Goal: Task Accomplishment & Management: Complete application form

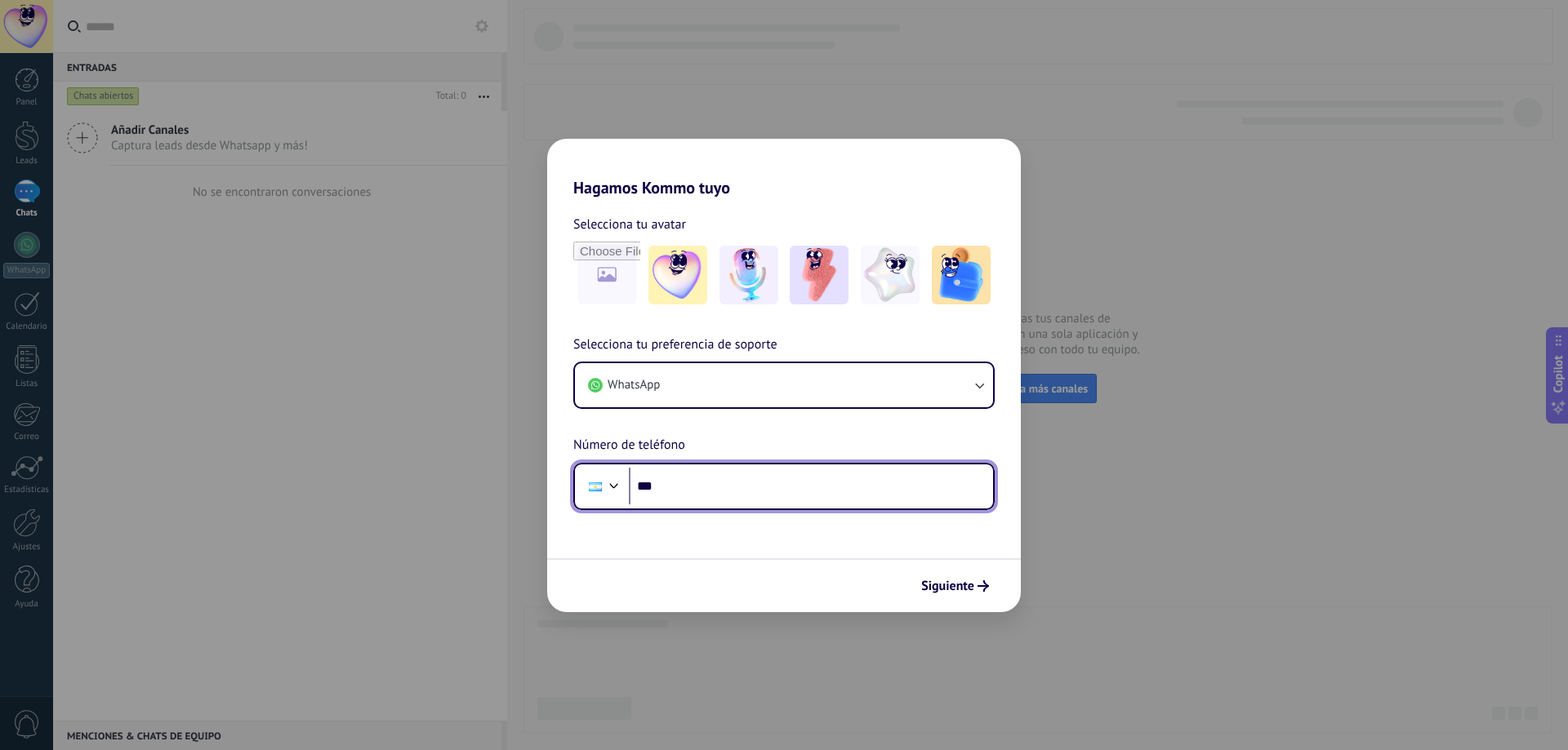
click at [819, 499] on input "***" at bounding box center [811, 486] width 364 height 37
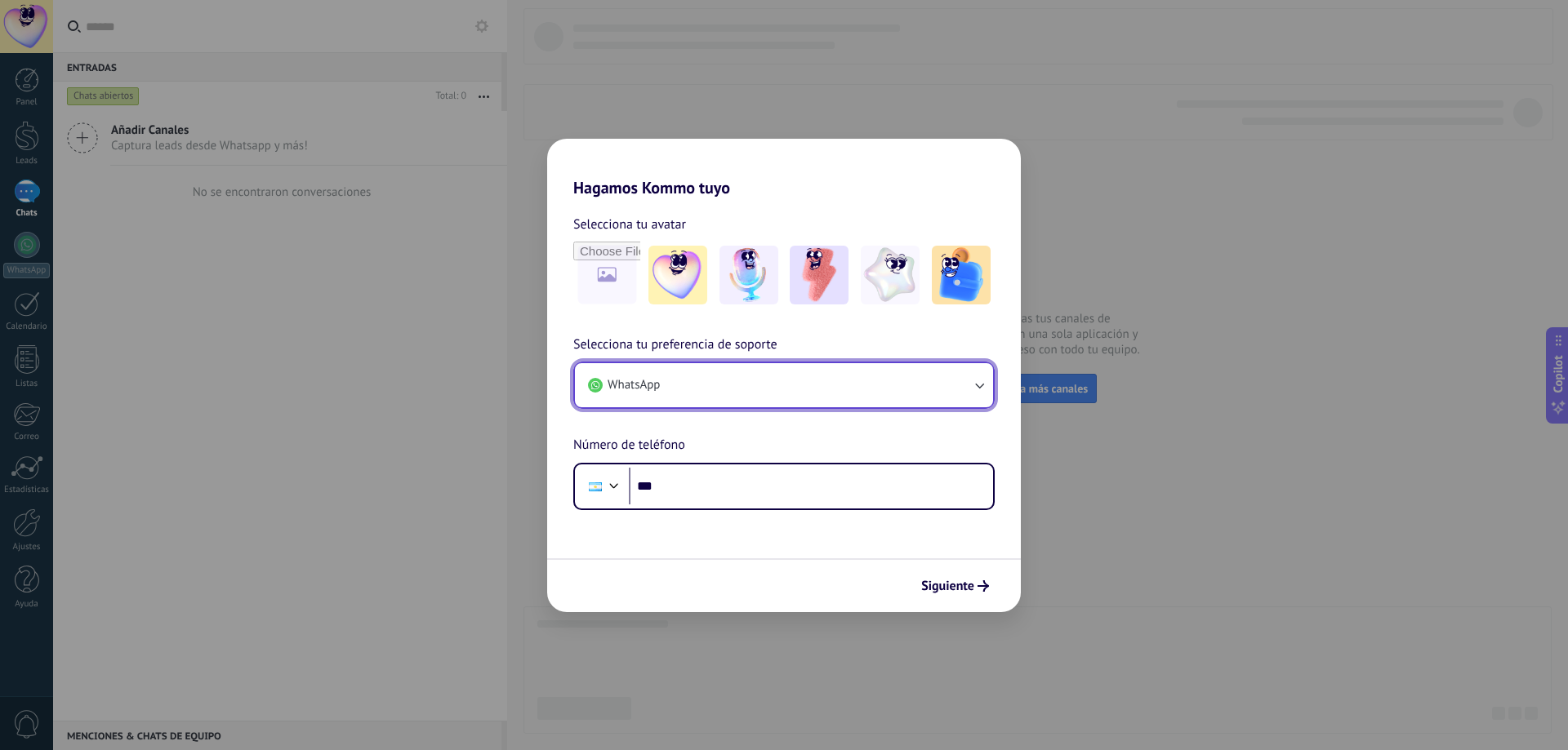
click at [973, 379] on icon "button" at bounding box center [979, 385] width 16 height 16
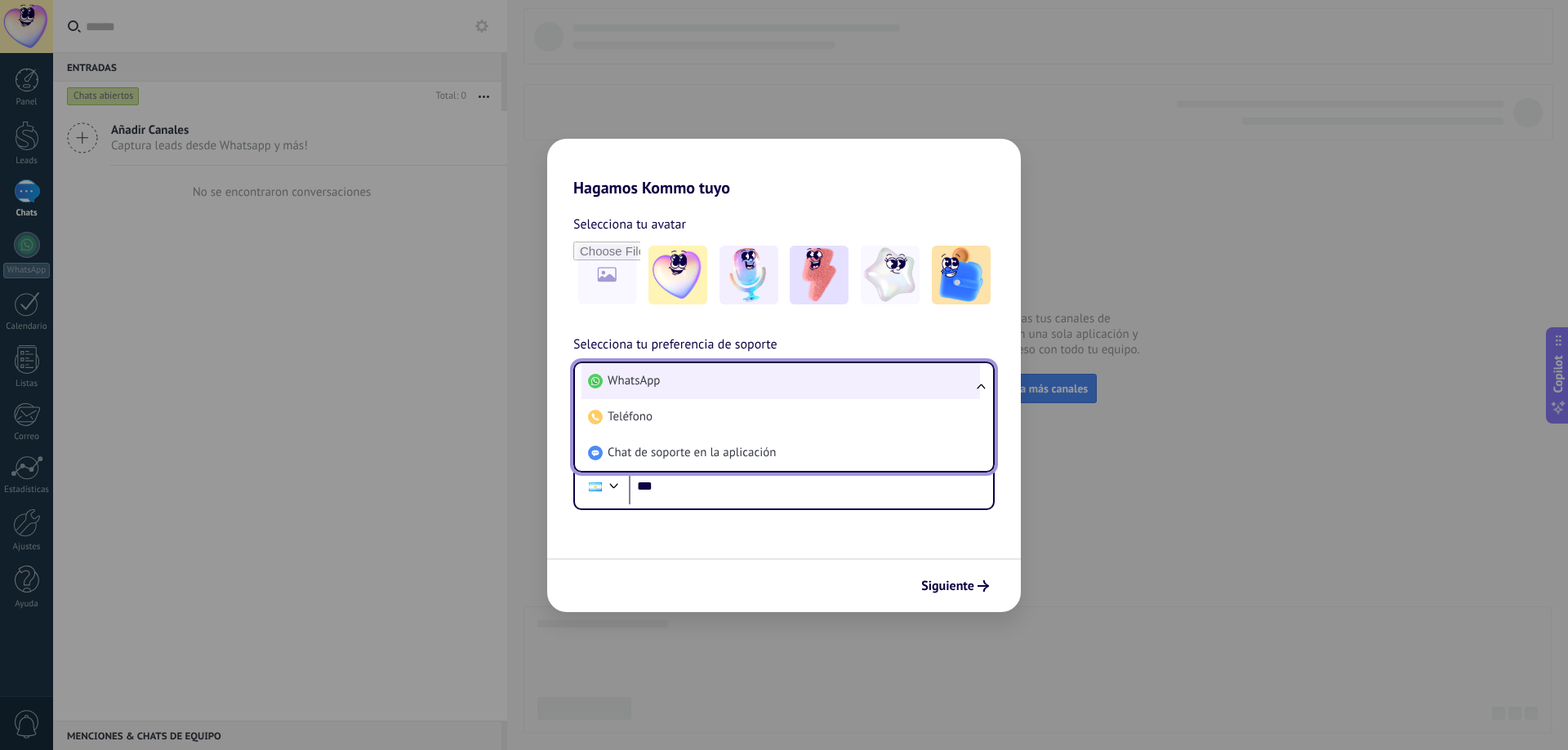
click at [725, 384] on li "WhatsApp" at bounding box center [781, 380] width 399 height 35
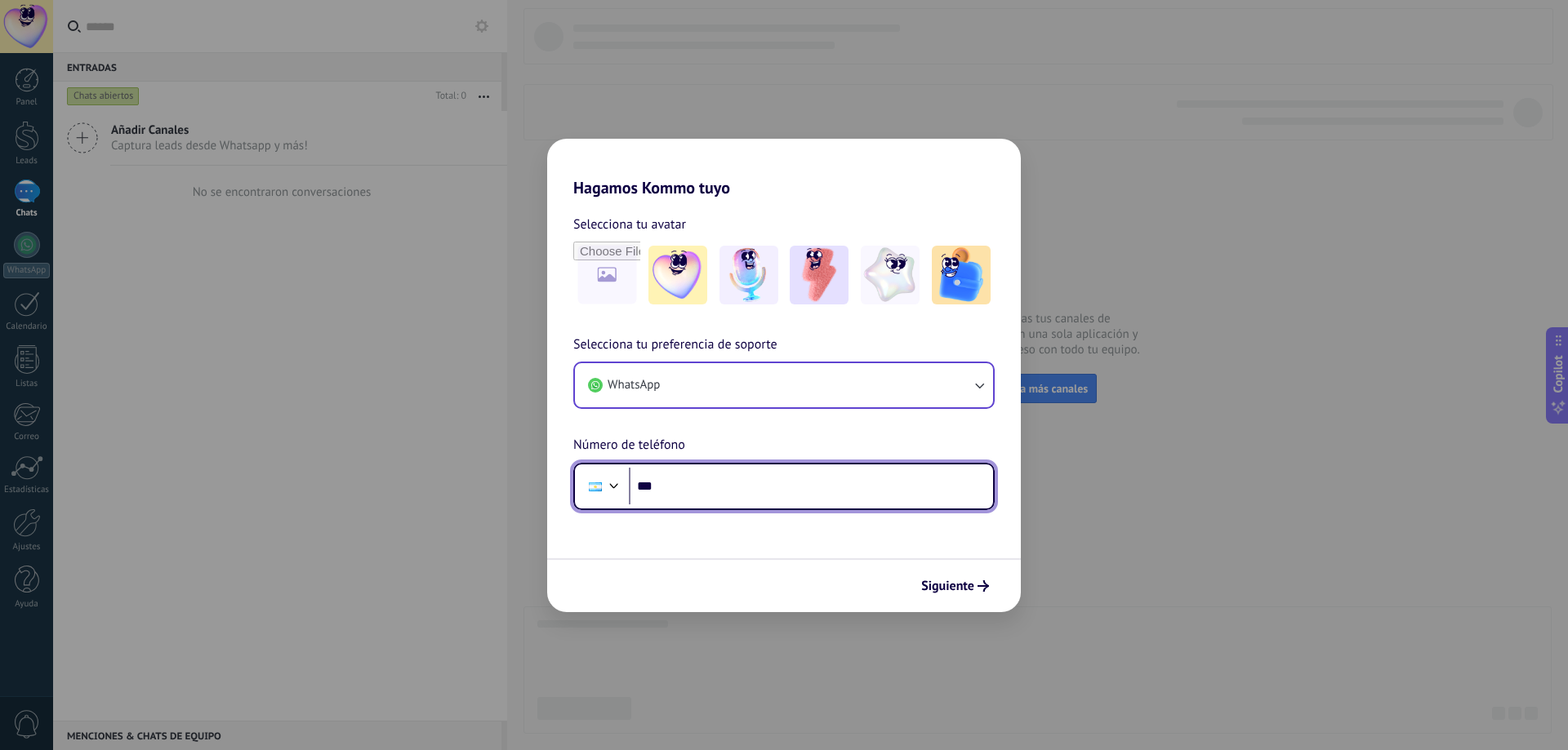
click at [756, 496] on input "***" at bounding box center [811, 486] width 364 height 37
type input "**********"
click at [611, 486] on div at bounding box center [614, 484] width 19 height 19
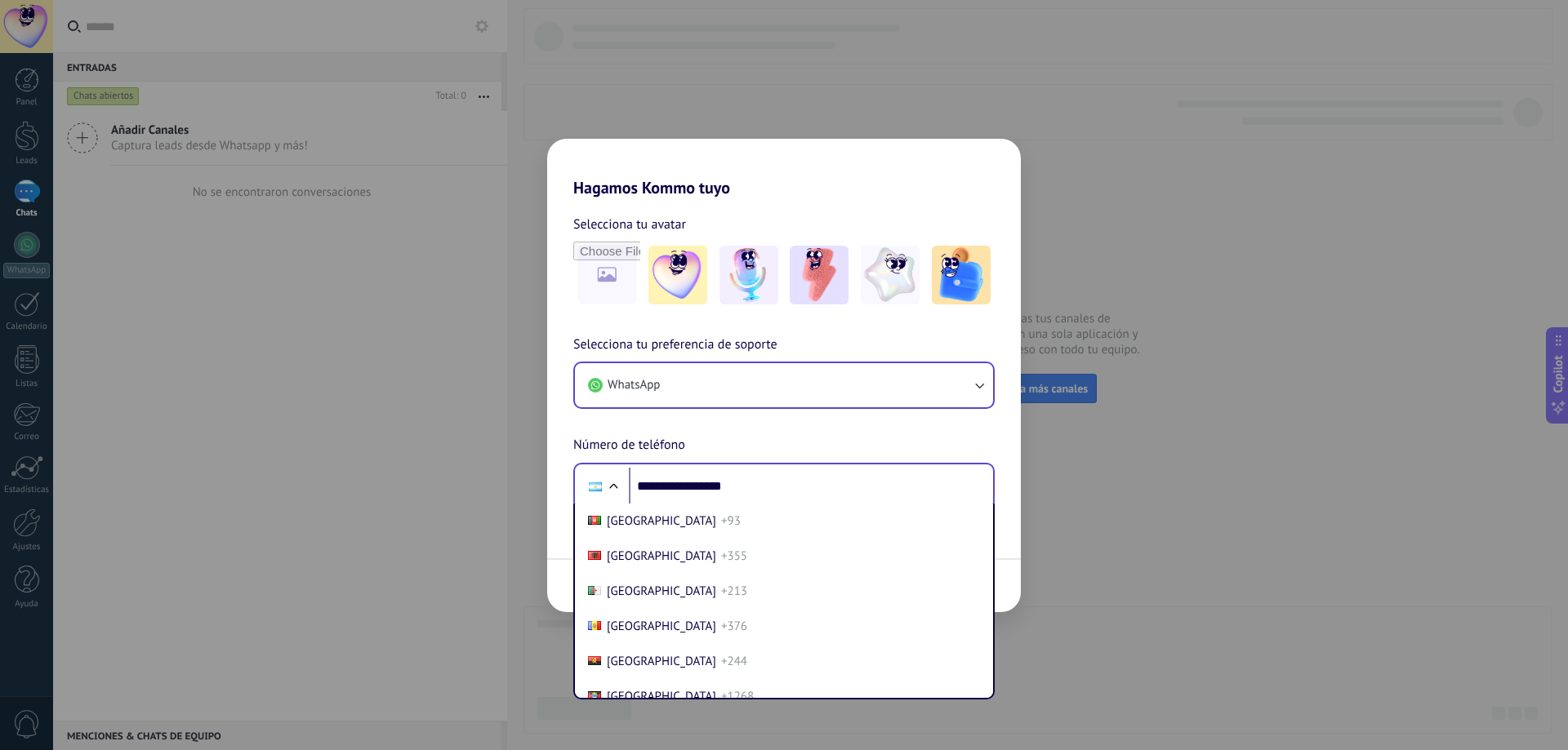
scroll to position [50, 0]
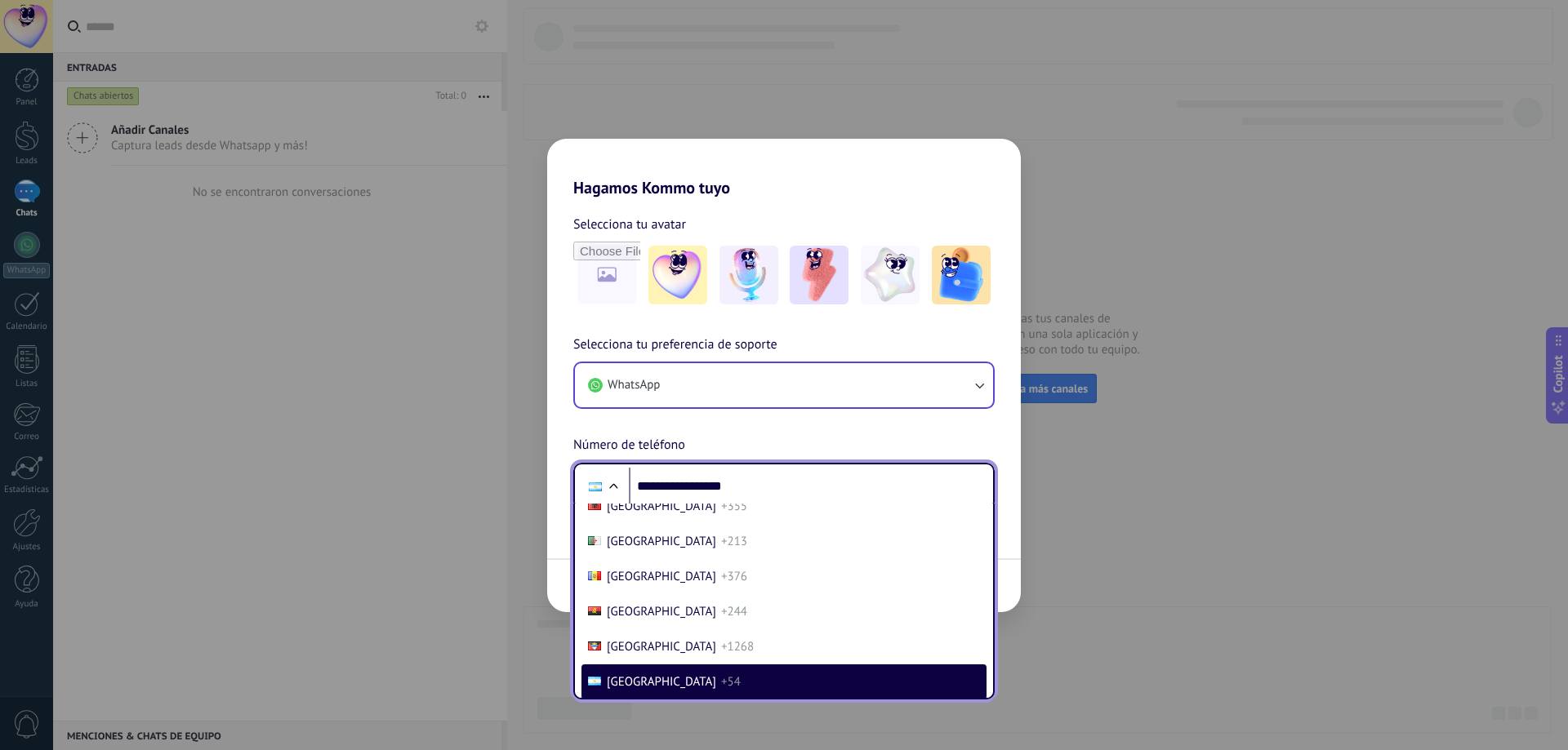
click at [692, 683] on li "[GEOGRAPHIC_DATA] +54" at bounding box center [784, 682] width 405 height 35
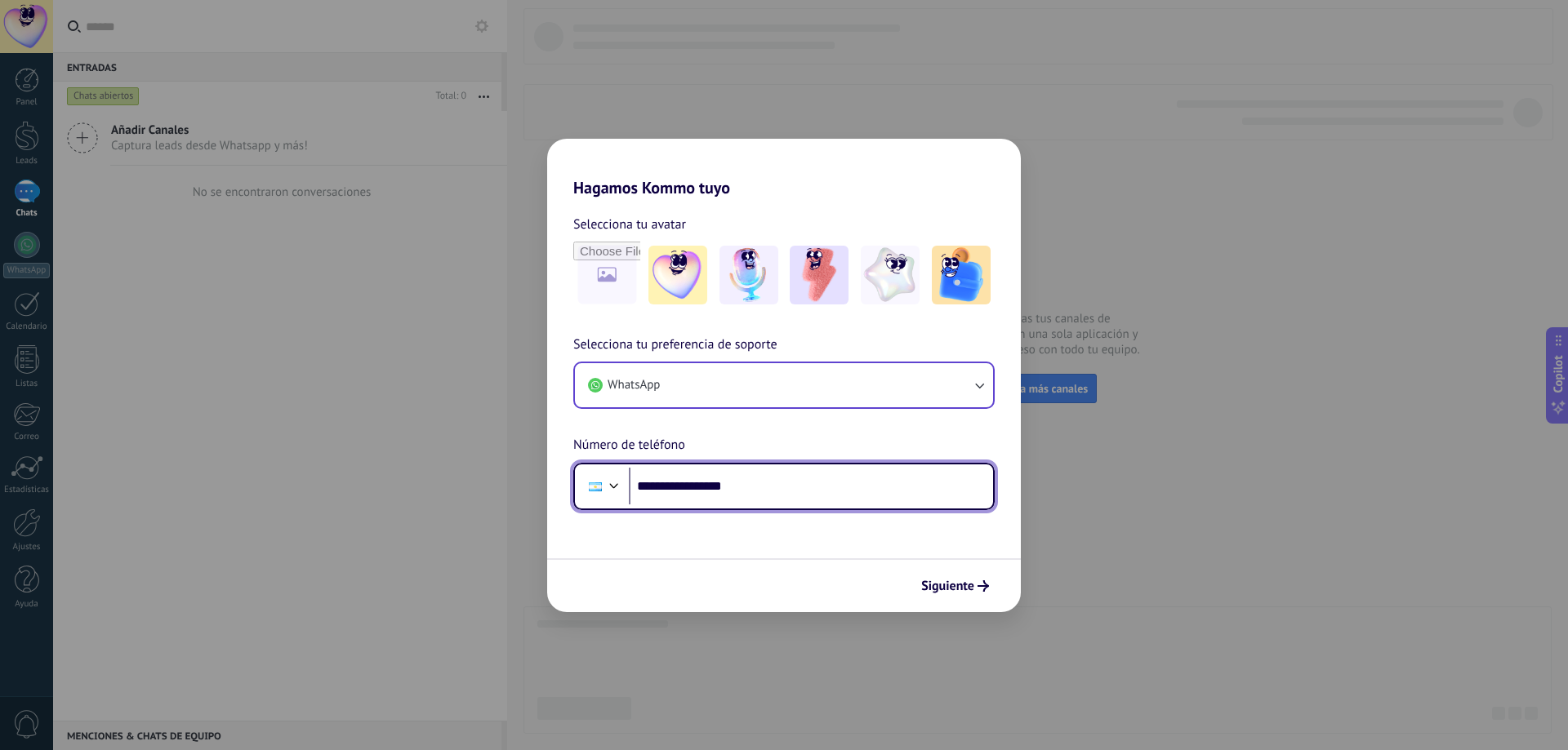
drag, startPoint x: 778, startPoint y: 492, endPoint x: 807, endPoint y: 497, distance: 29.4
click at [804, 494] on input "**********" at bounding box center [811, 486] width 364 height 37
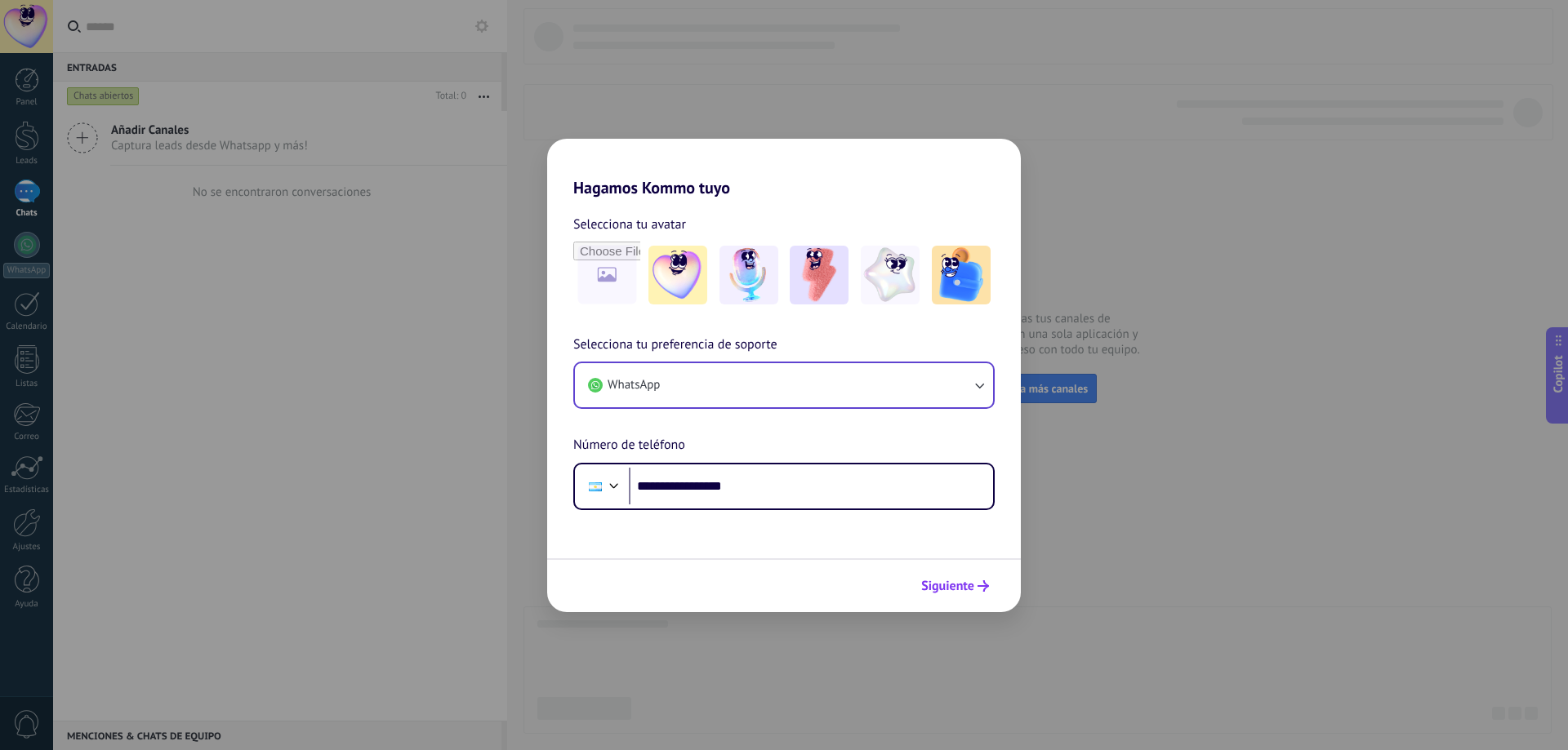
click at [970, 582] on span "Siguiente" at bounding box center [947, 586] width 53 height 11
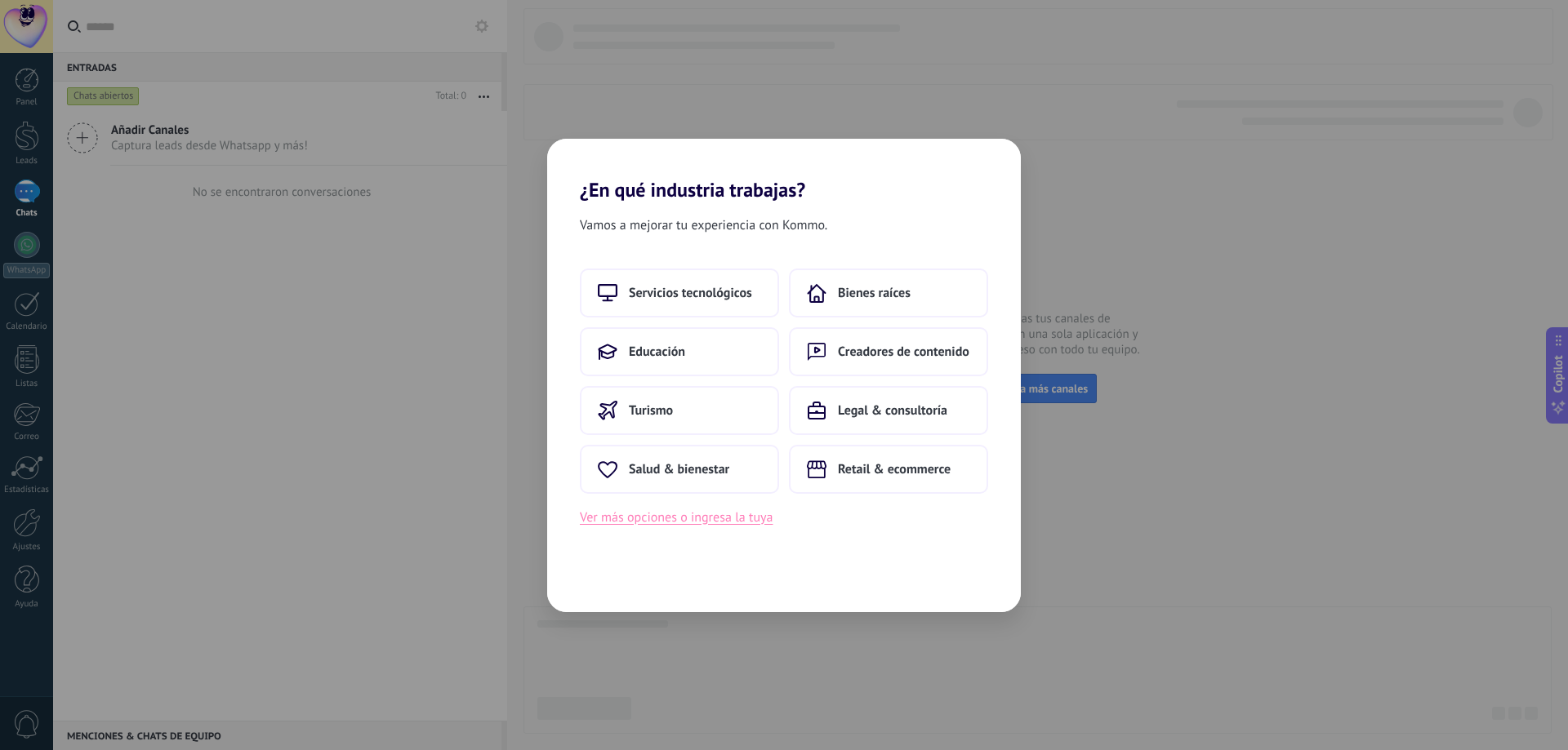
click at [762, 525] on button "Ver más opciones o ingresa la tuya" at bounding box center [676, 517] width 193 height 21
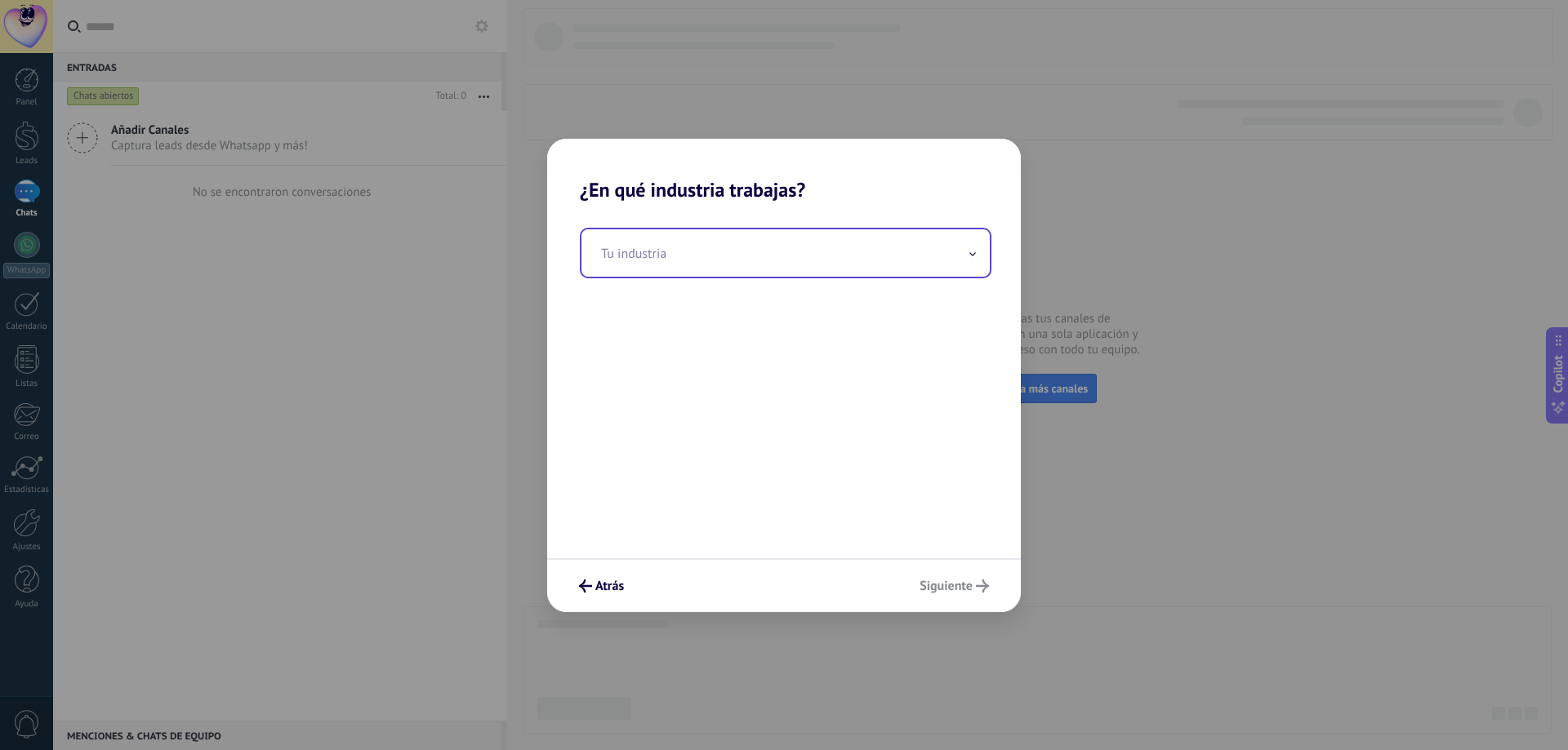
click at [847, 254] on input "text" at bounding box center [786, 252] width 408 height 47
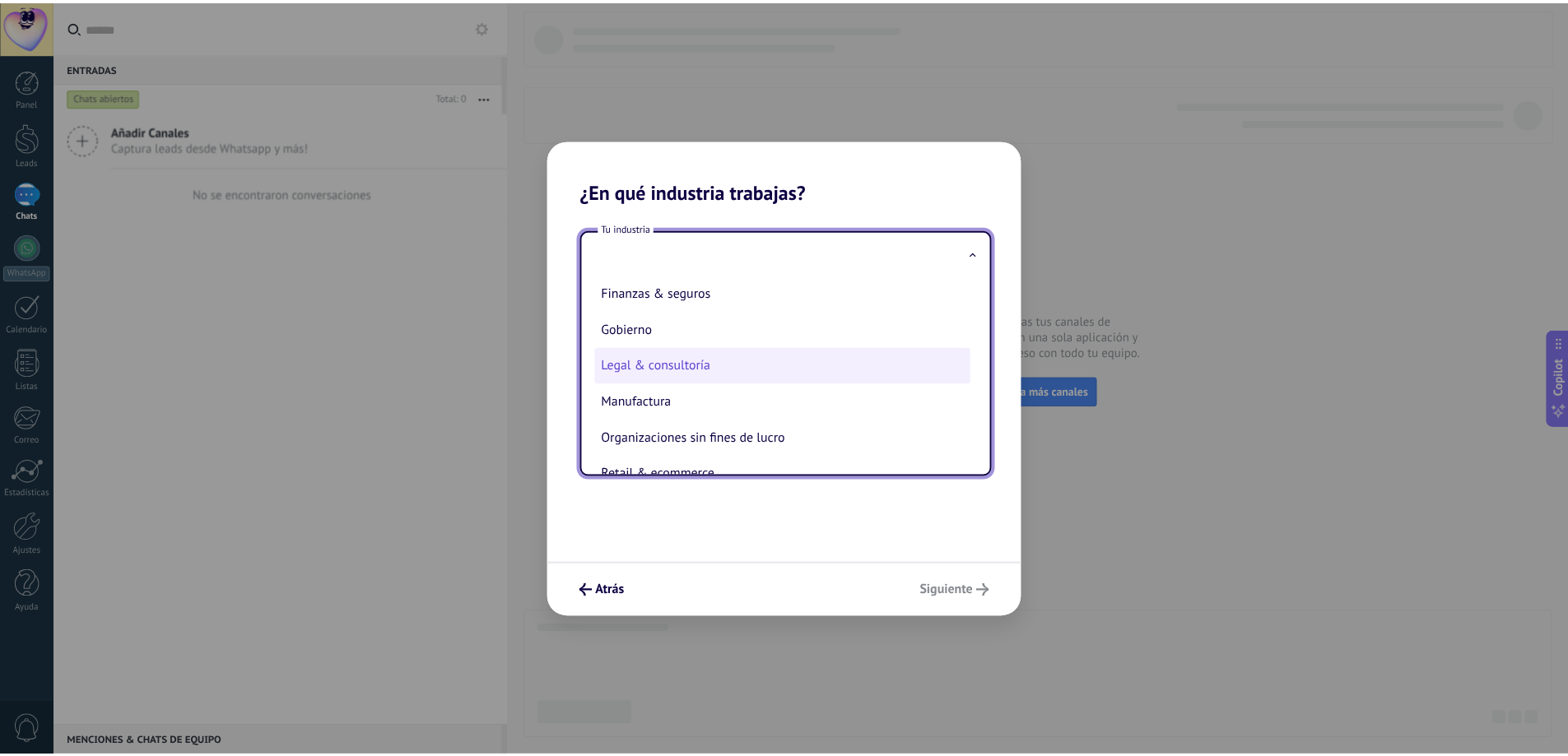
scroll to position [164, 0]
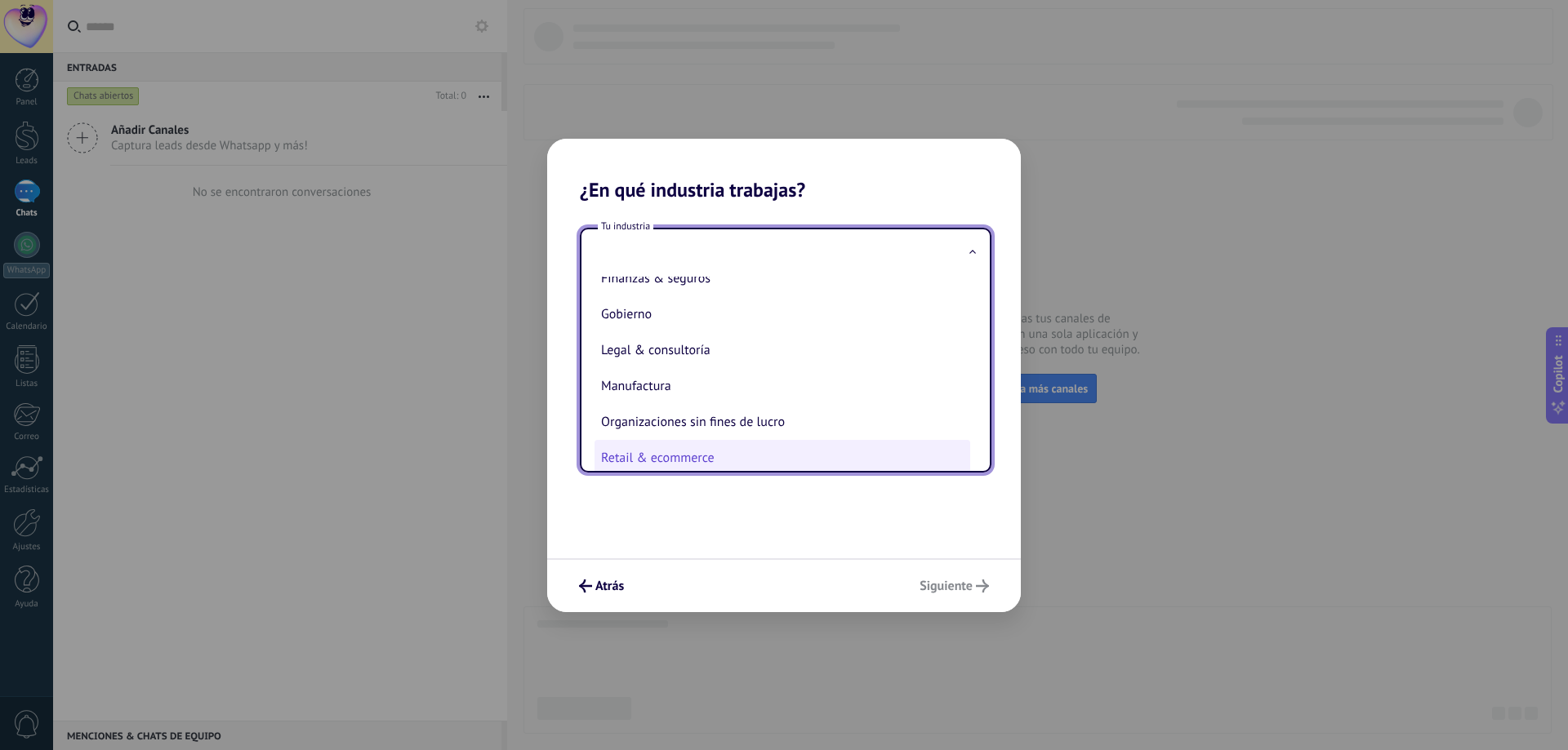
click at [741, 443] on li "Retail & ecommerce" at bounding box center [782, 457] width 376 height 35
type input "**********"
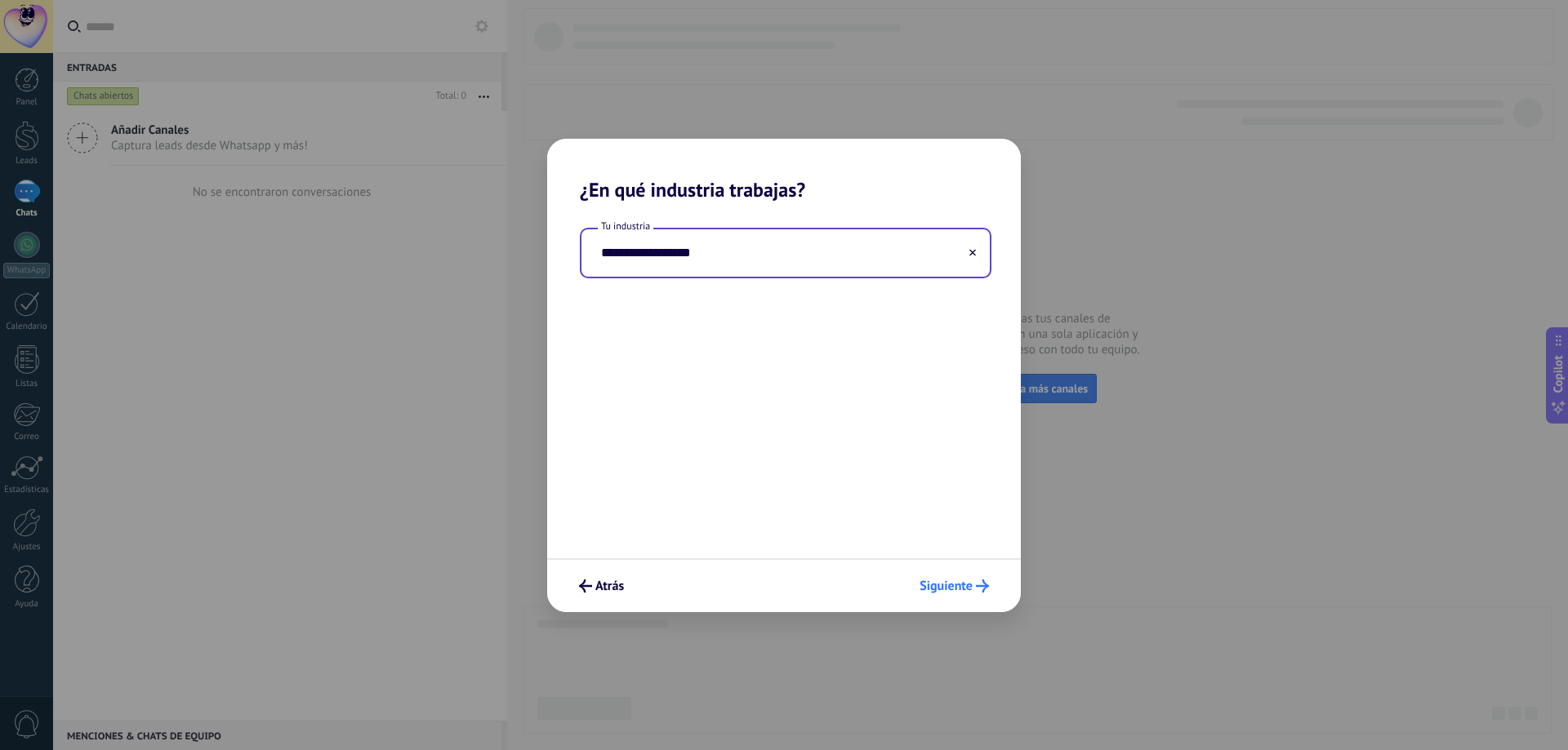
click at [943, 582] on span "Siguiente" at bounding box center [946, 586] width 53 height 11
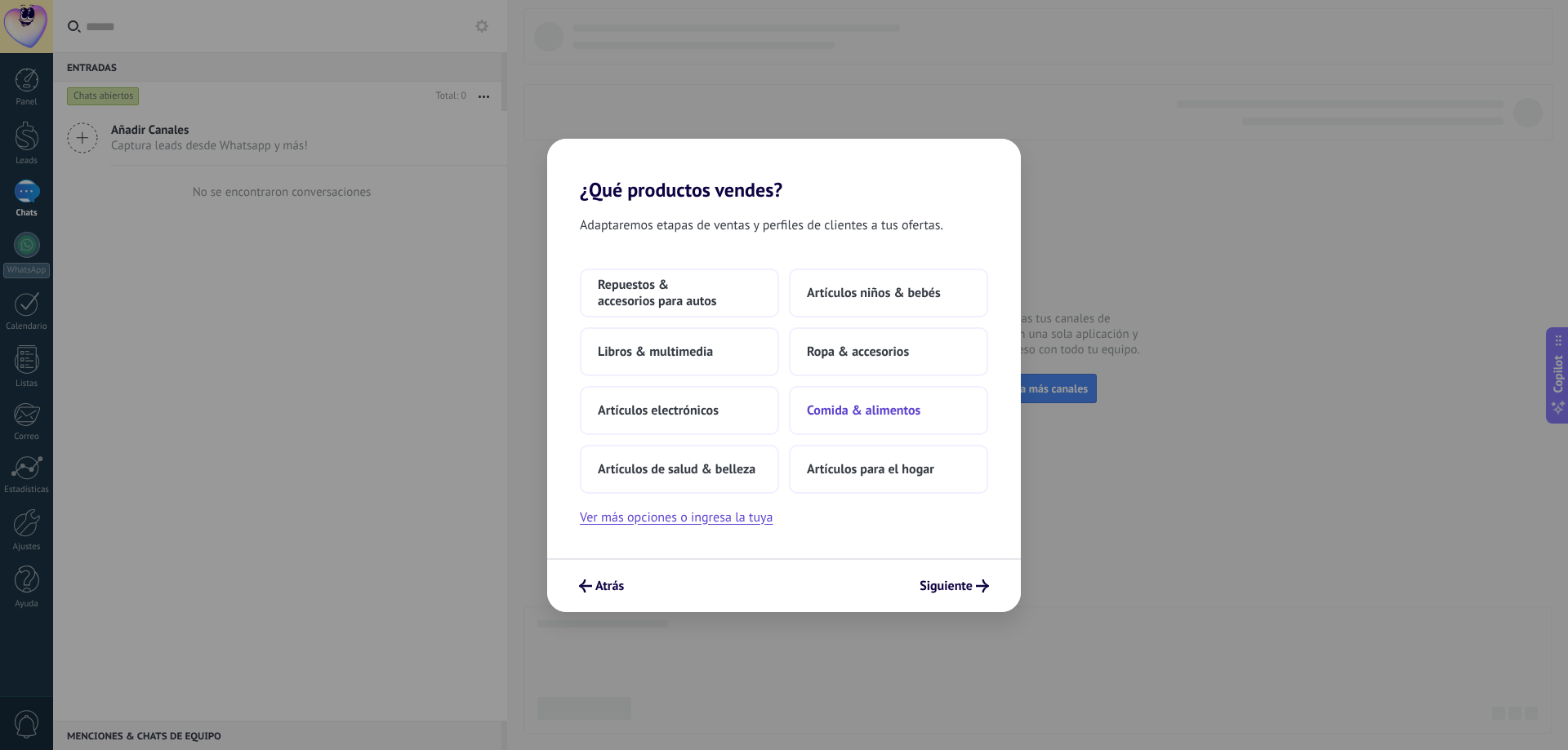
click at [875, 424] on button "Comida & alimentos" at bounding box center [888, 410] width 199 height 49
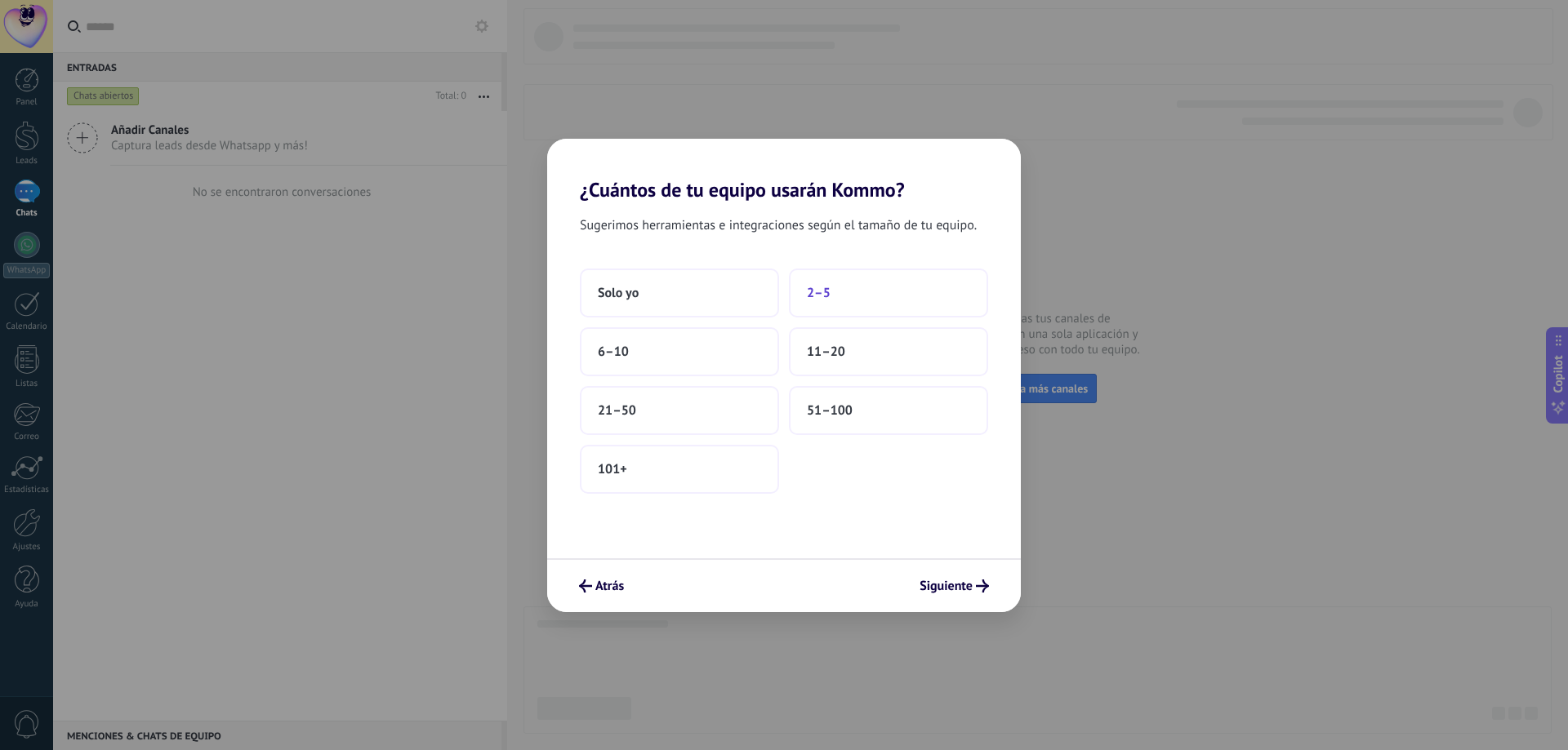
click at [887, 295] on button "2–5" at bounding box center [888, 292] width 199 height 49
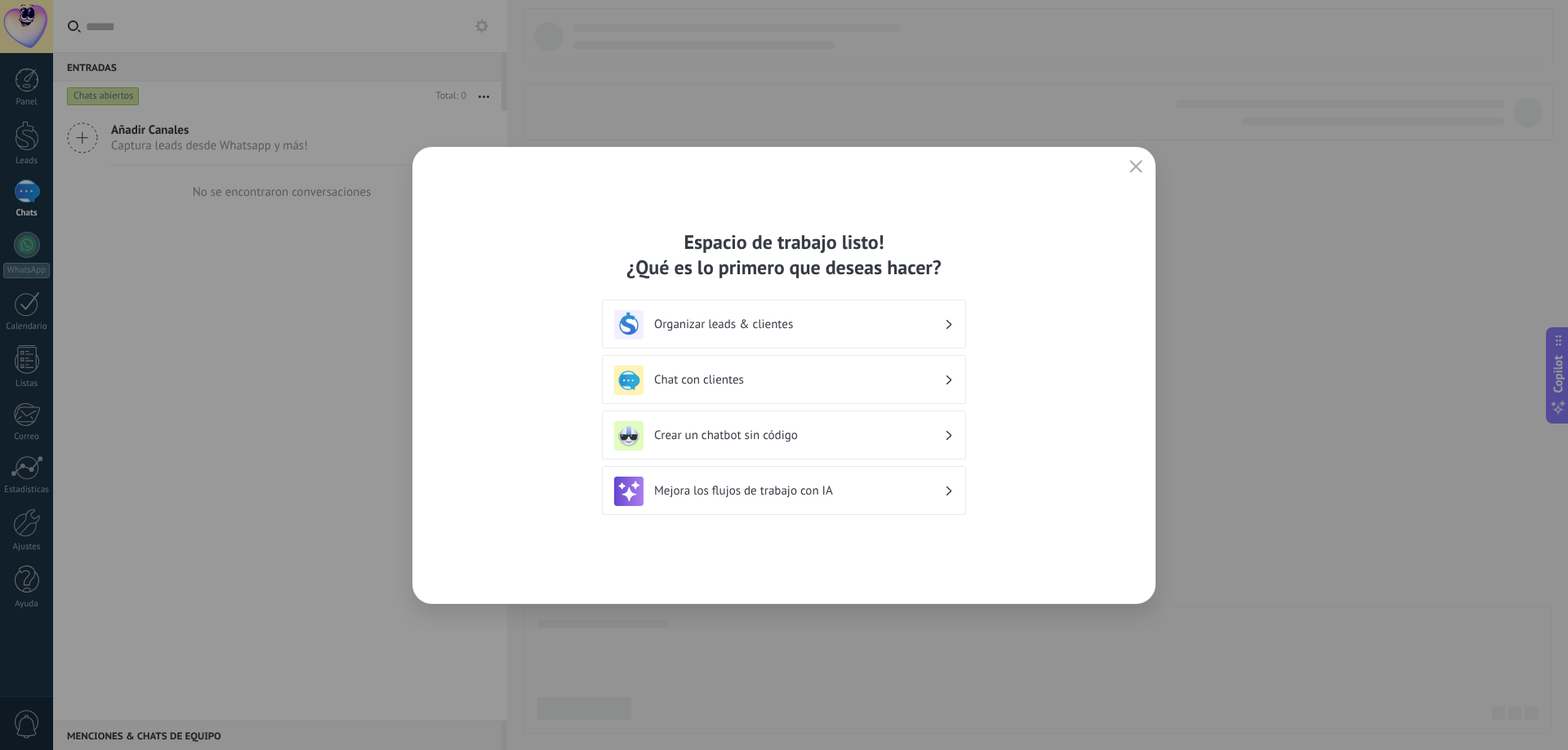
click at [858, 377] on h3 "Chat con clientes" at bounding box center [799, 380] width 290 height 15
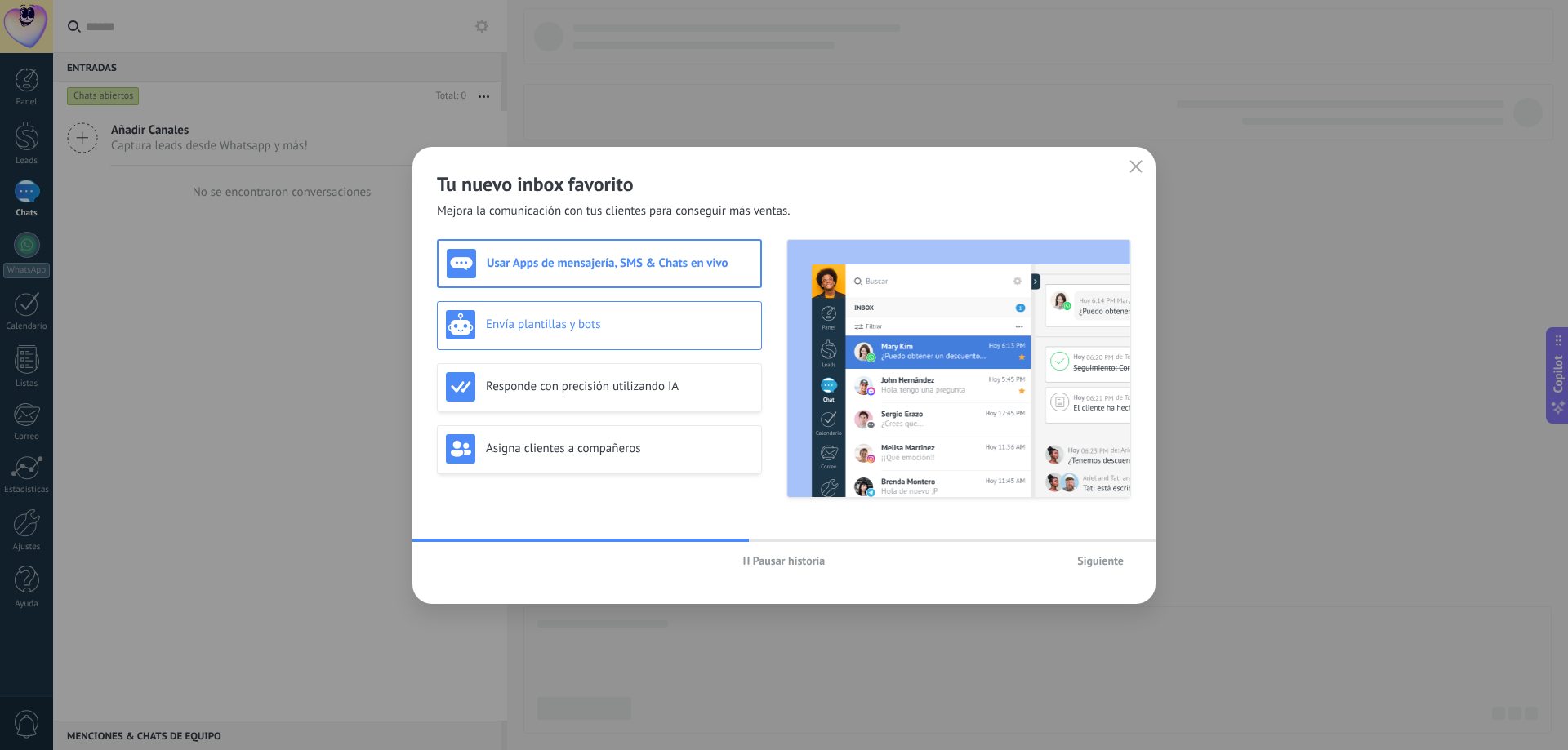
click at [622, 325] on h3 "Envía plantillas y bots" at bounding box center [619, 325] width 267 height 15
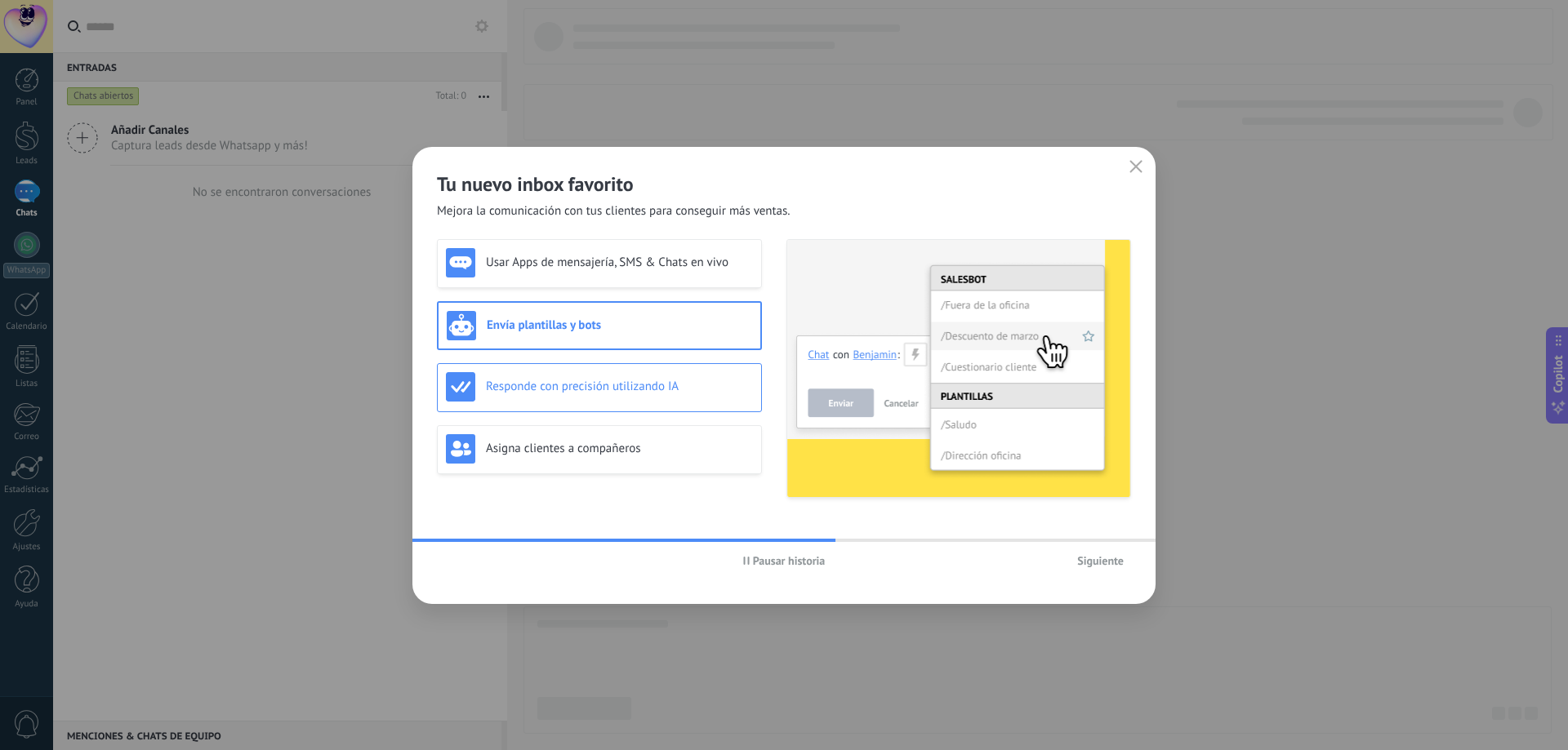
click at [627, 384] on h3 "Responde con precisión utilizando IA" at bounding box center [619, 386] width 267 height 15
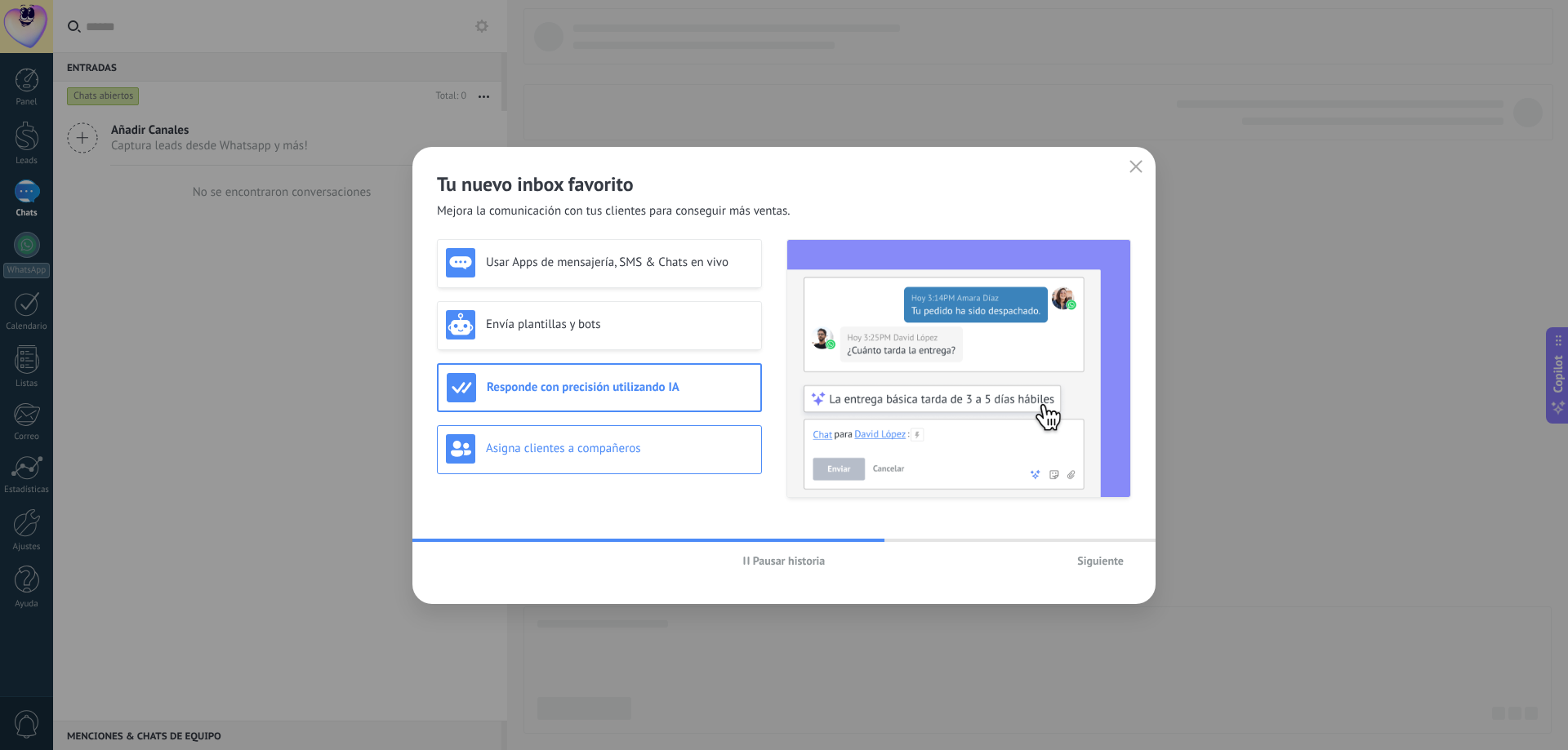
click at [625, 447] on h3 "Asigna clientes a compañeros" at bounding box center [619, 448] width 267 height 15
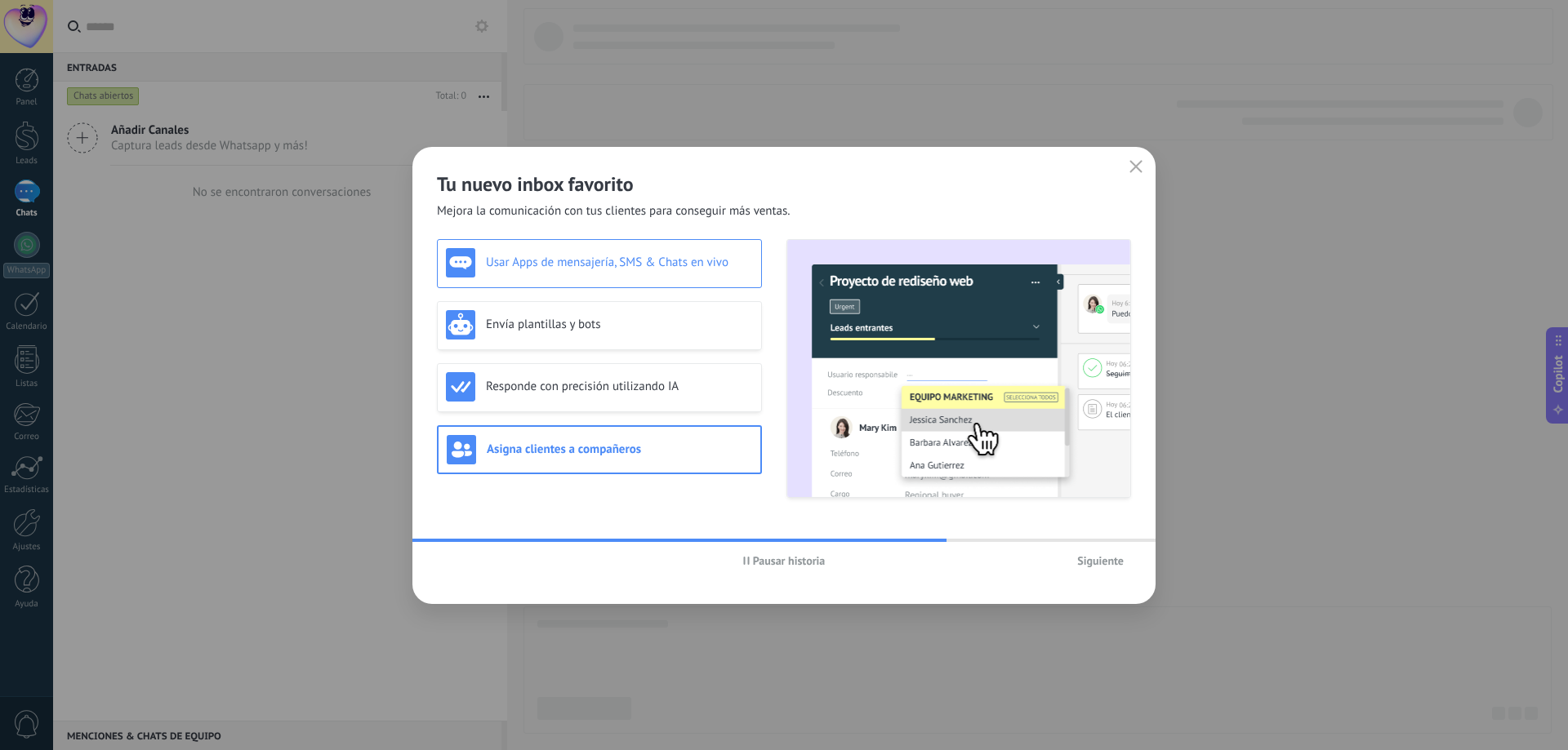
click at [653, 272] on div "Usar Apps de mensajería, SMS & Chats en vivo" at bounding box center [599, 262] width 307 height 30
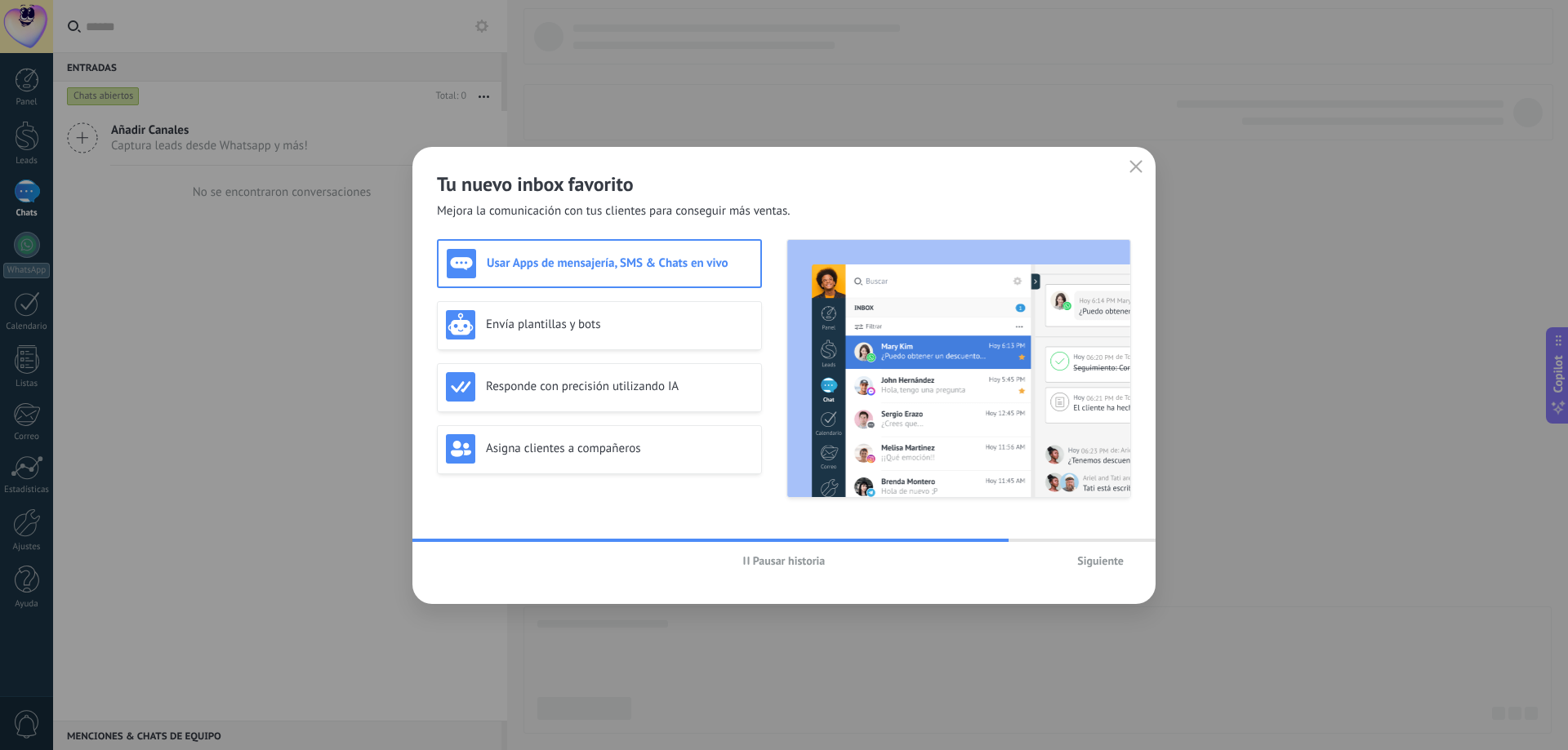
click at [1106, 569] on button "Siguiente" at bounding box center [1100, 561] width 61 height 25
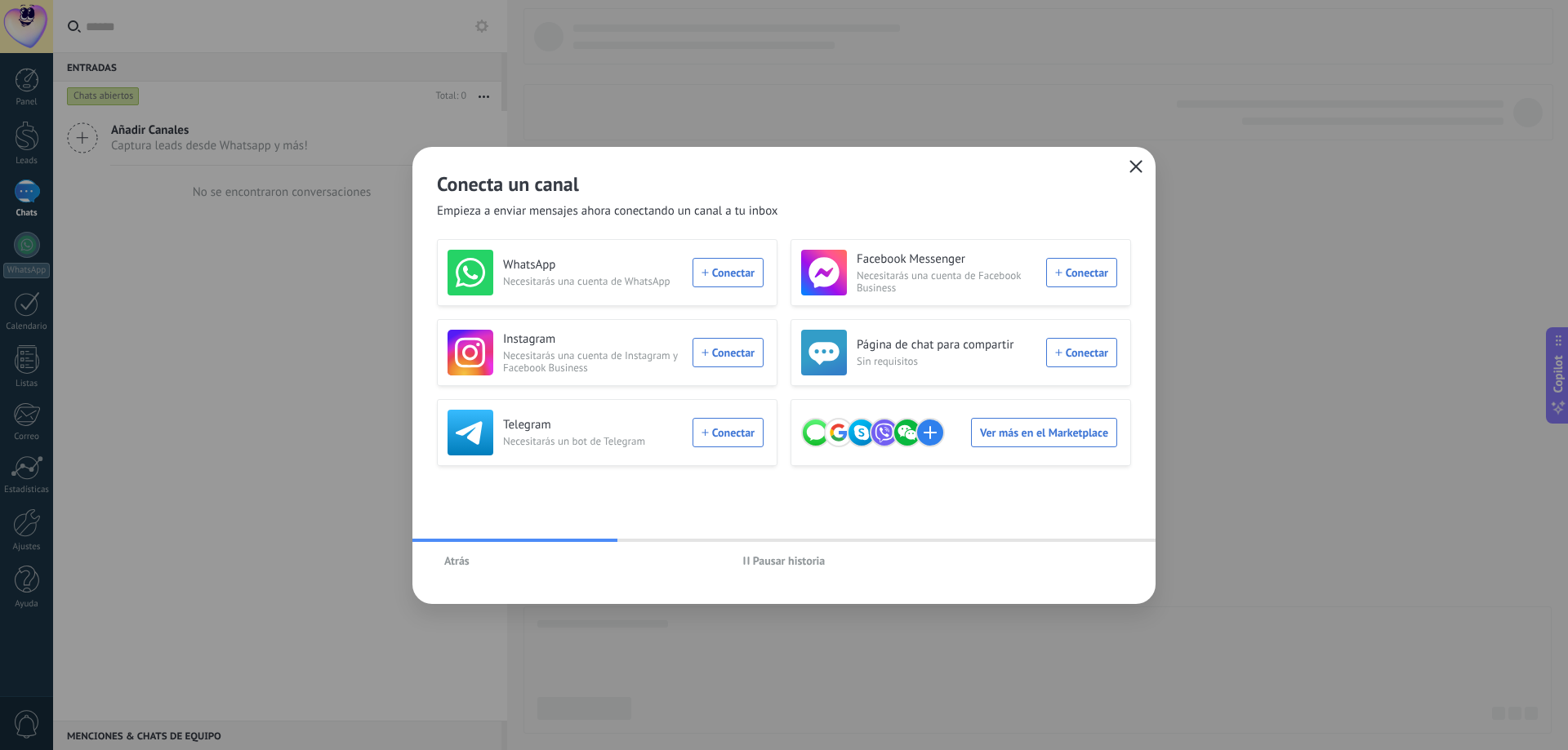
click at [1135, 171] on icon "button" at bounding box center [1137, 167] width 13 height 13
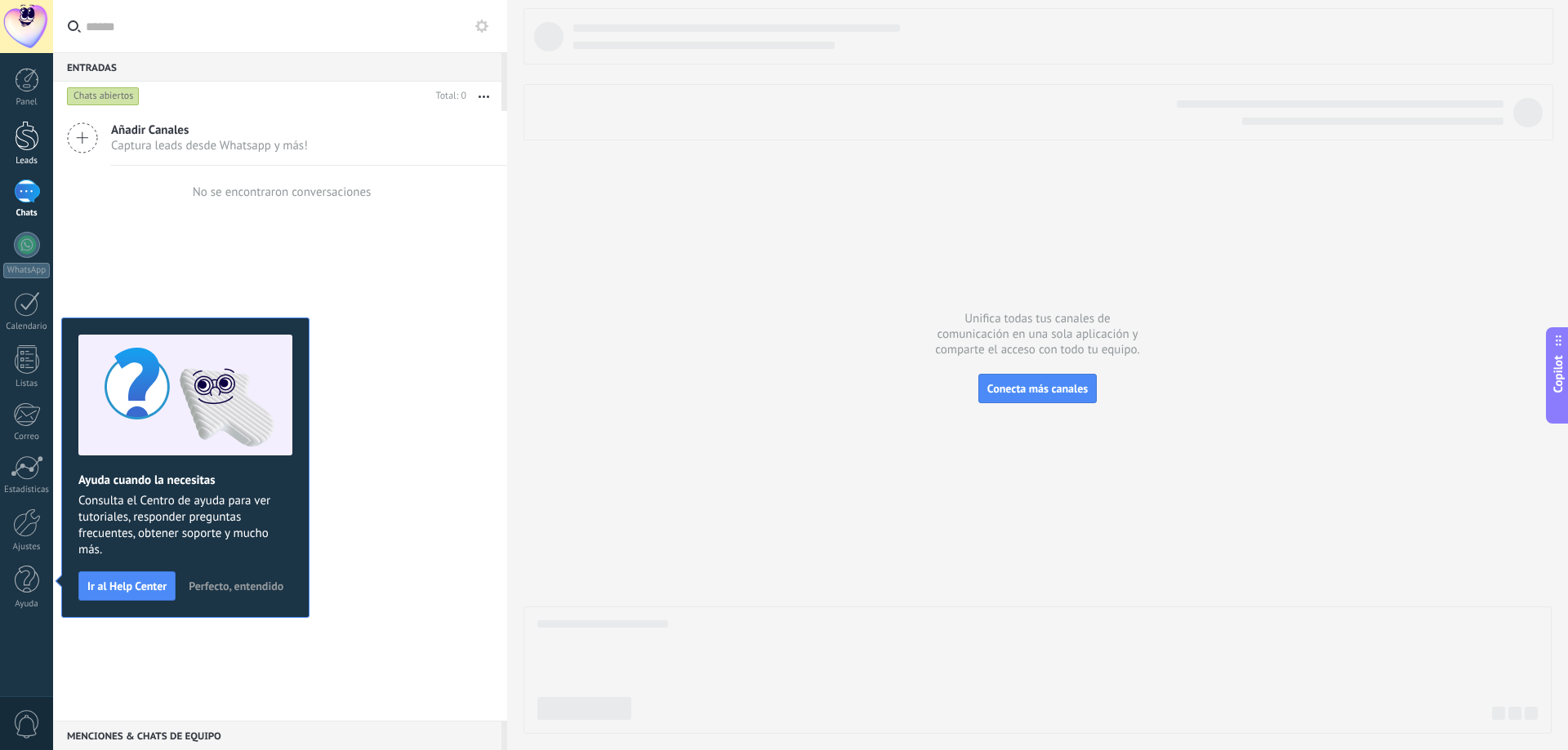
click at [27, 137] on div at bounding box center [27, 136] width 25 height 31
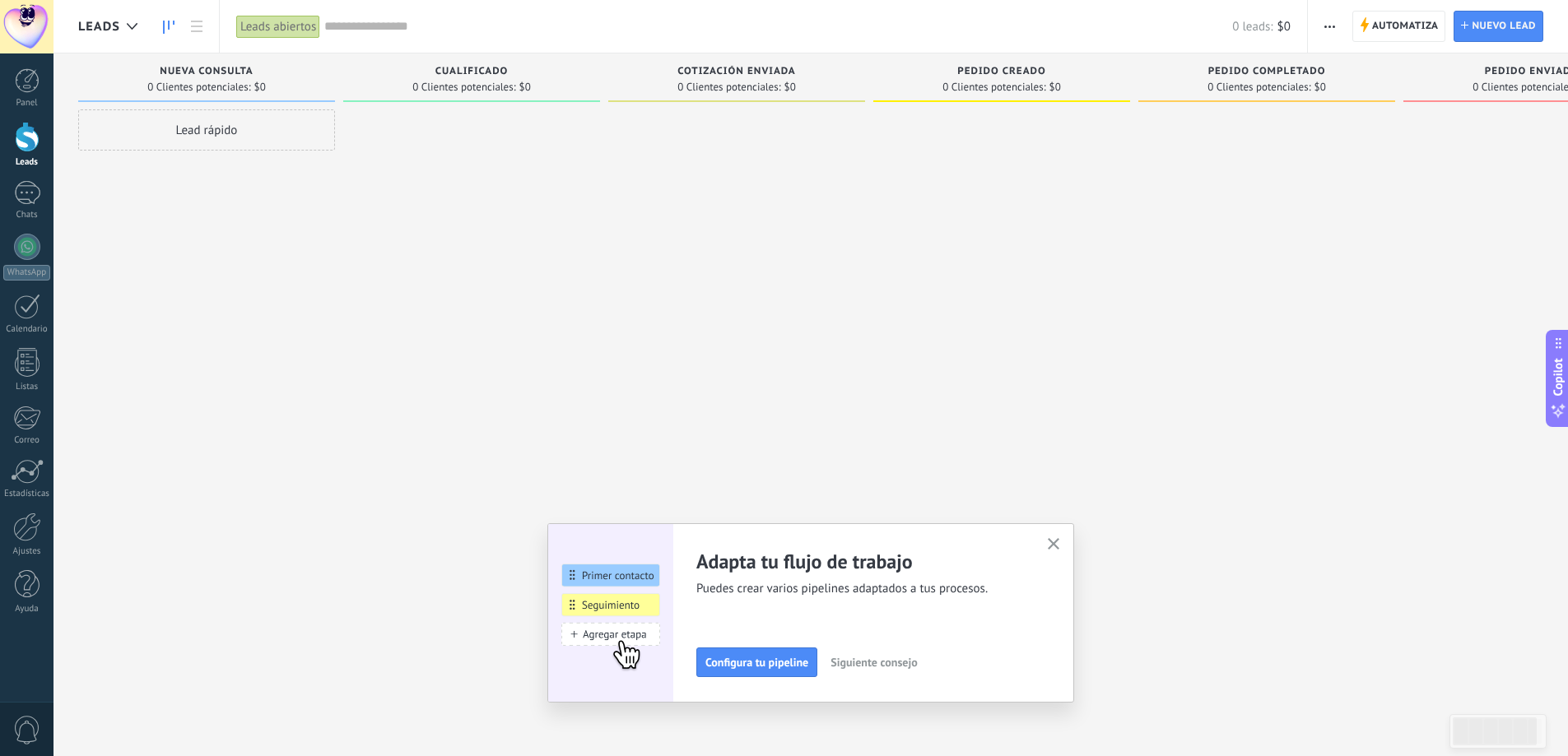
click at [468, 82] on span "0 Clientes potenciales:" at bounding box center [464, 87] width 103 height 10
click at [869, 659] on span "Siguiente consejo" at bounding box center [873, 662] width 86 height 12
click at [871, 661] on span "Siguiente consejo" at bounding box center [871, 662] width 86 height 12
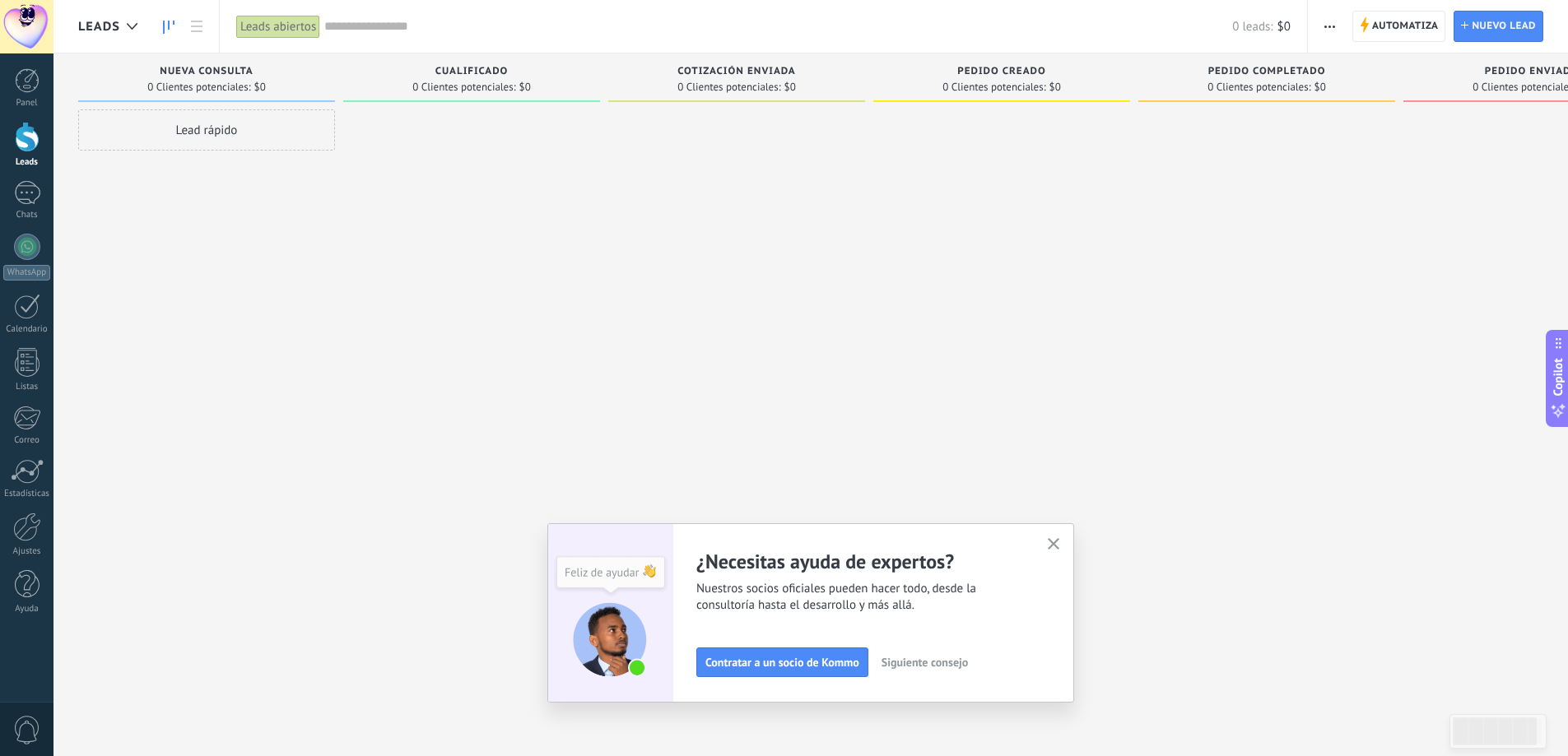
click at [934, 667] on span "Siguiente consejo" at bounding box center [925, 662] width 86 height 12
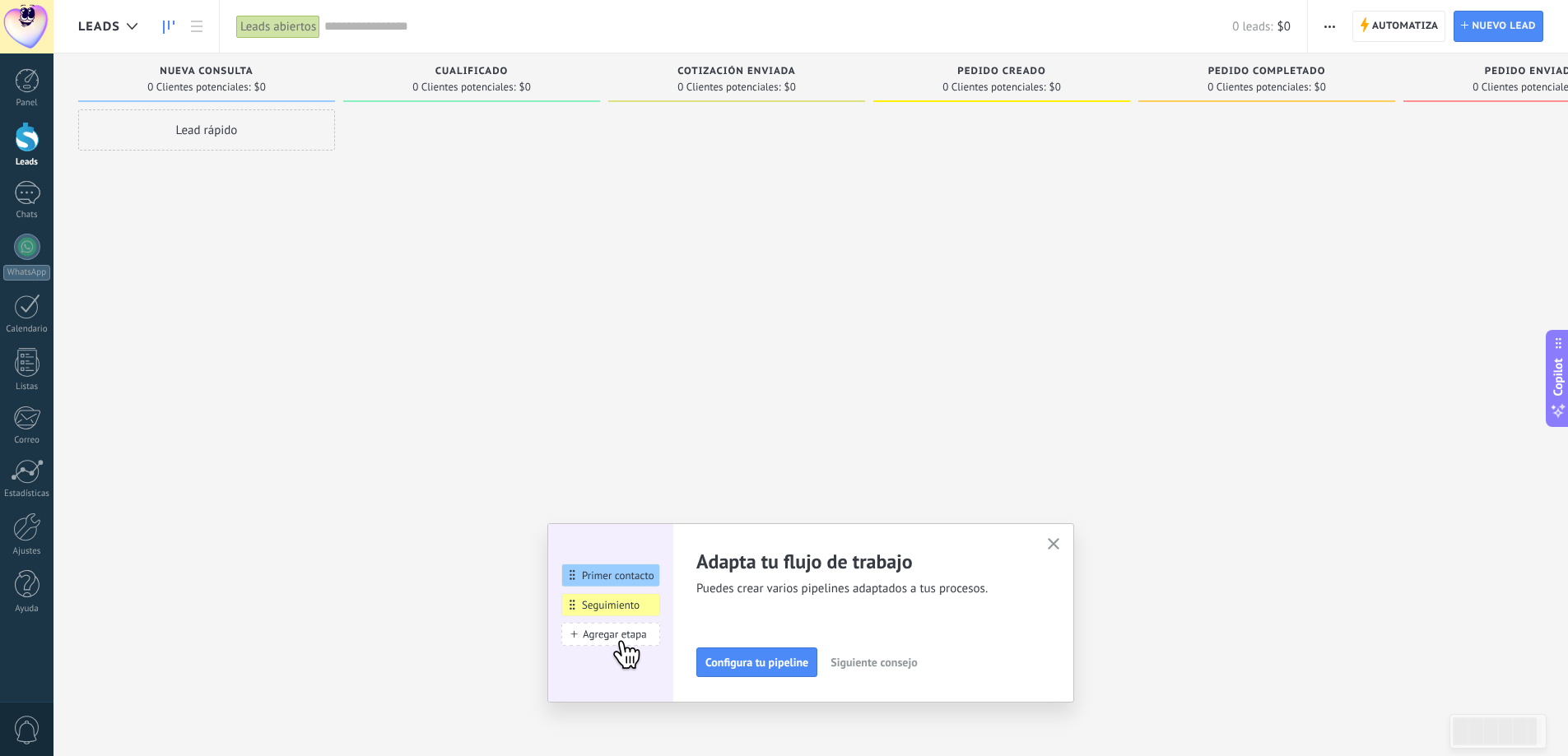
click at [1058, 549] on icon "button" at bounding box center [1054, 544] width 13 height 13
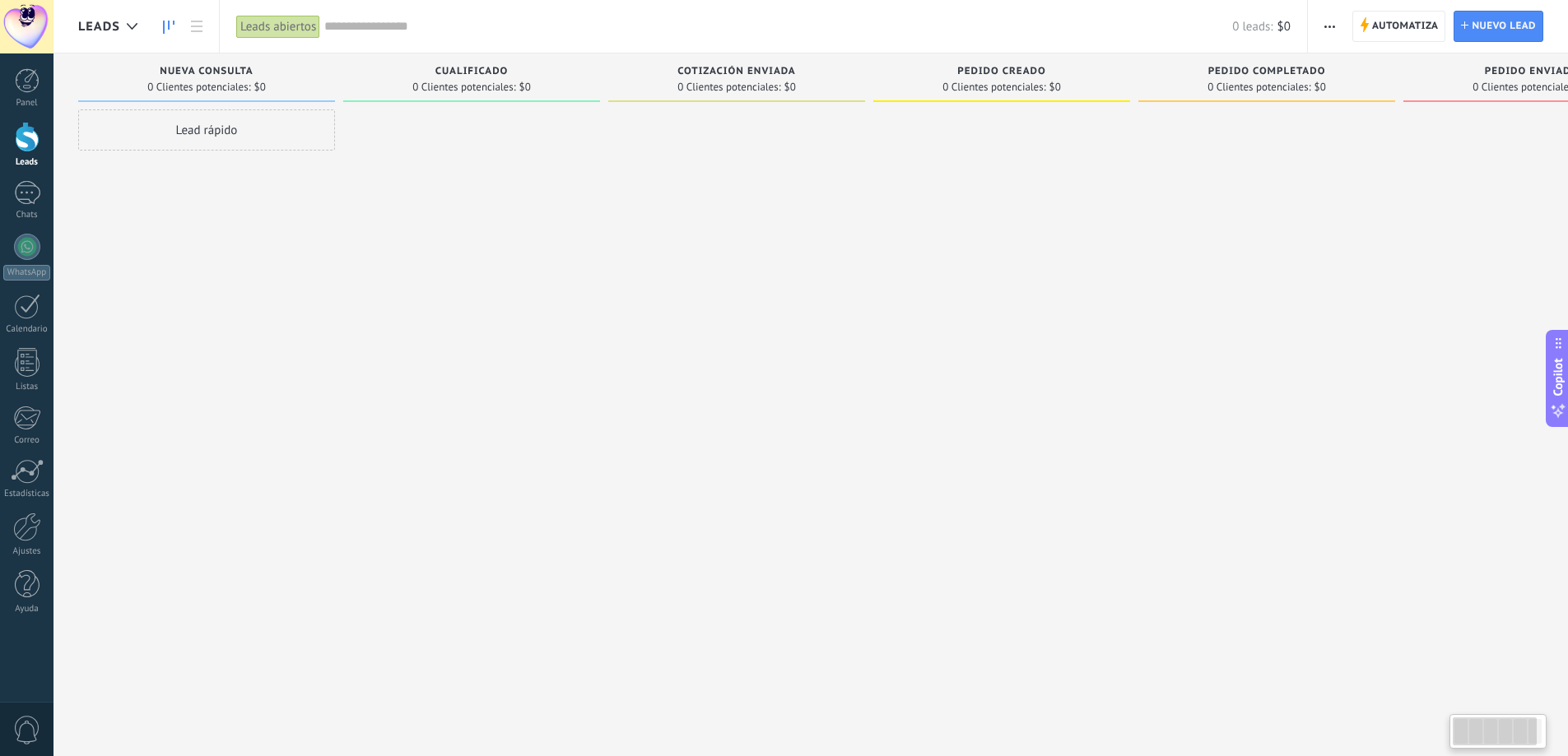
drag, startPoint x: 1326, startPoint y: 73, endPoint x: 1322, endPoint y: 81, distance: 8.9
click at [1325, 73] on div "Pedido completado" at bounding box center [1267, 72] width 241 height 14
drag, startPoint x: 1223, startPoint y: 75, endPoint x: 813, endPoint y: 64, distance: 410.1
click at [813, 64] on div "Leads Entrantes Solicitudes: 0 0 0 0 0 0 0 0 0 Nueva consulta 0 Clientes potenc…" at bounding box center [879, 351] width 1607 height 598
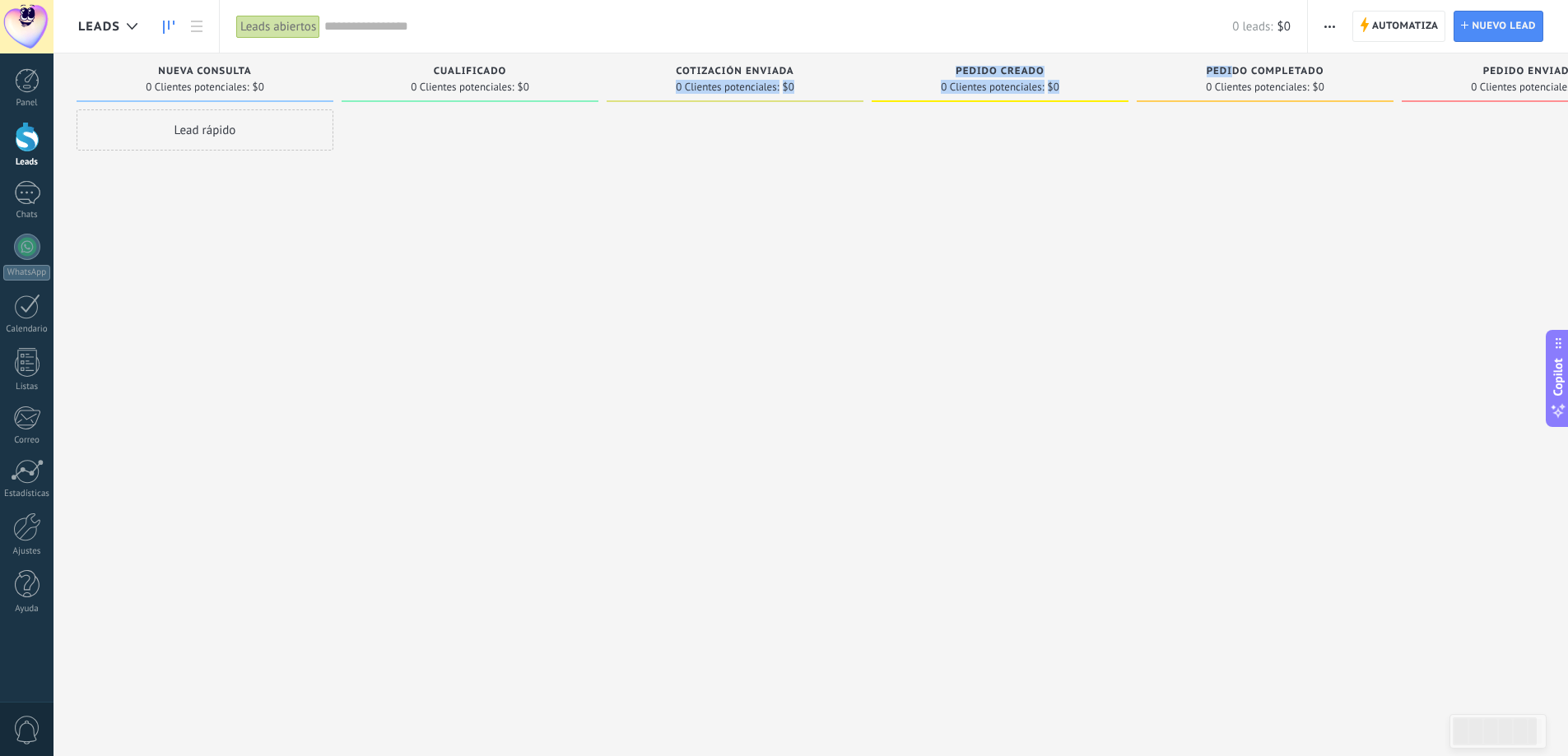
click at [1311, 77] on div "Pedido completado" at bounding box center [1265, 72] width 241 height 14
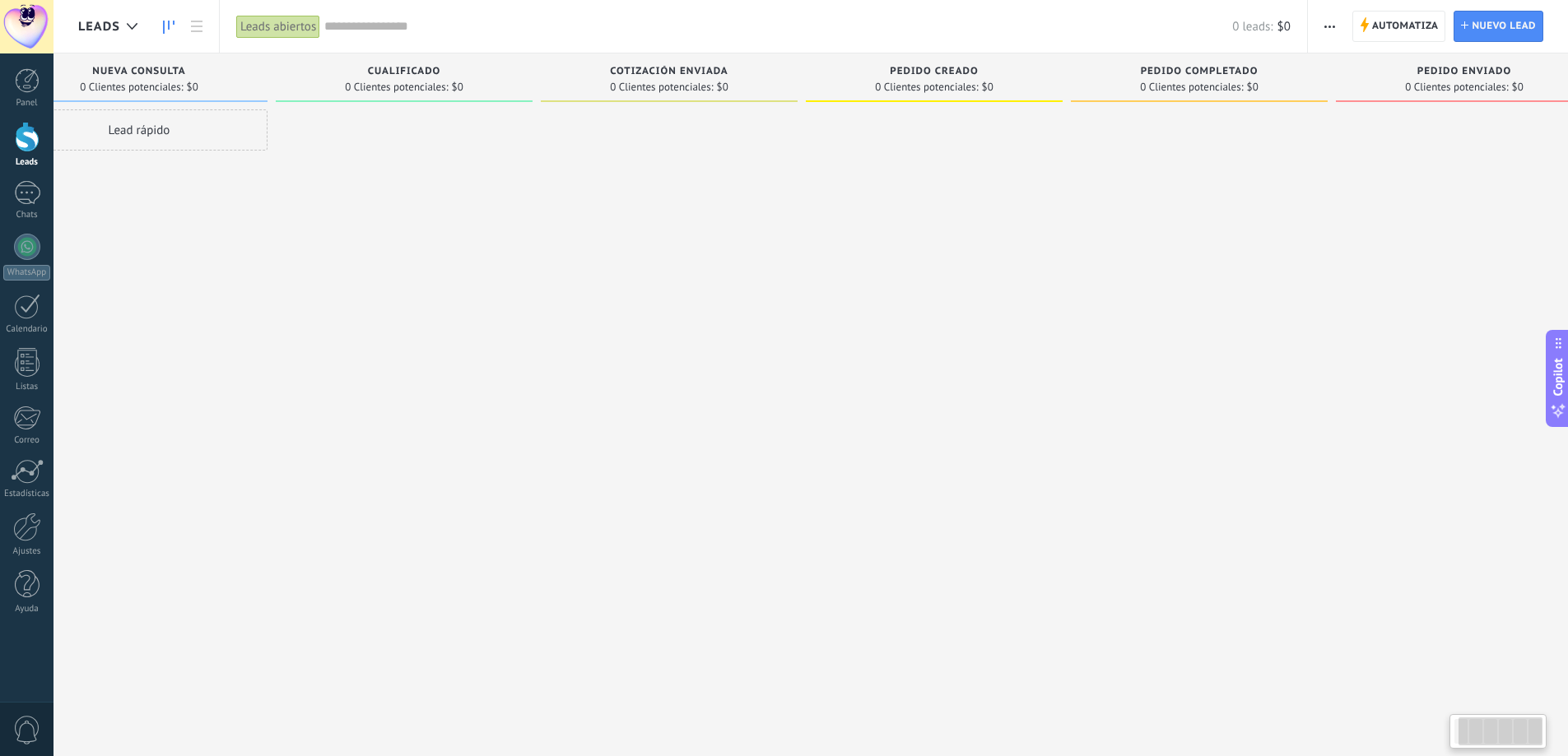
scroll to position [0, 117]
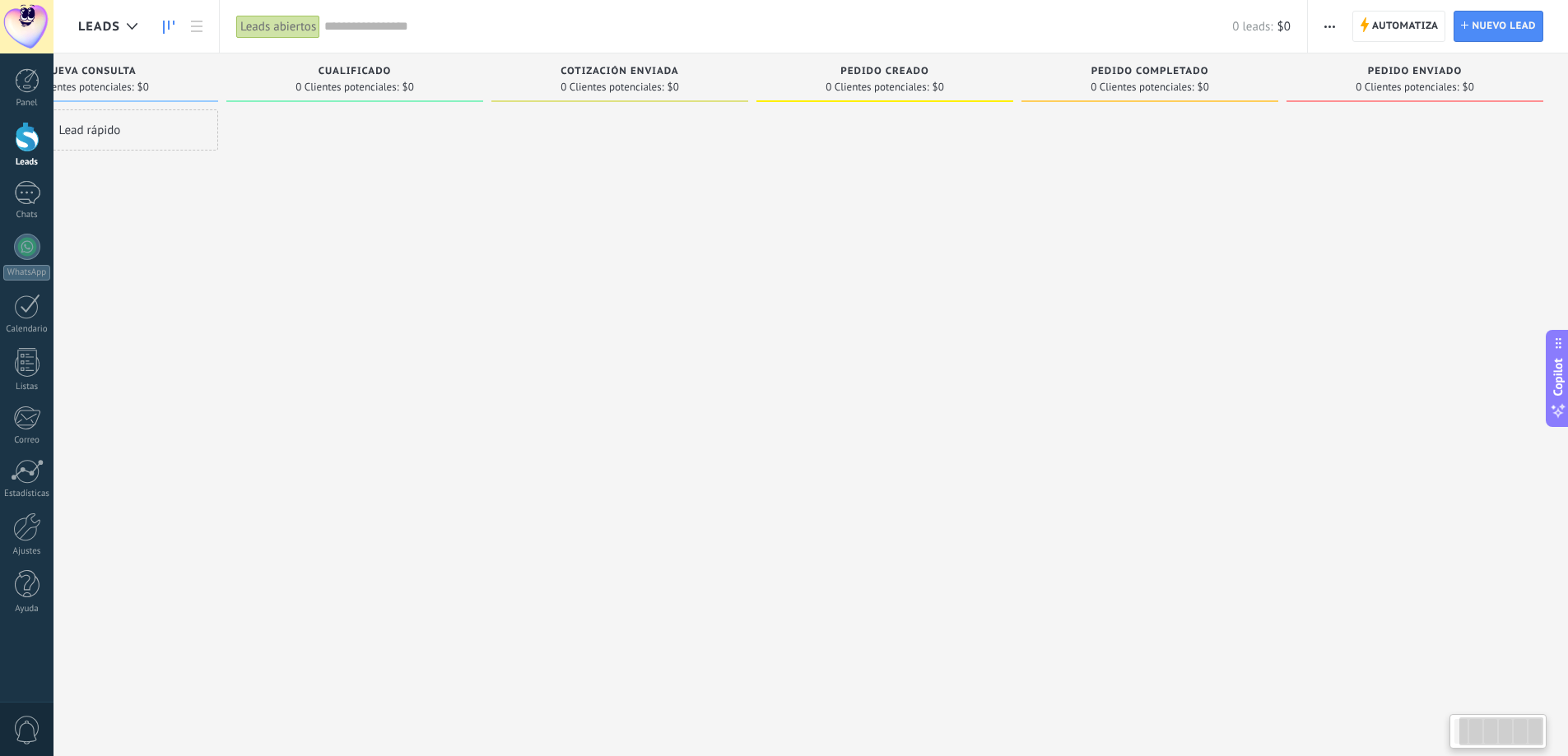
drag, startPoint x: 1440, startPoint y: 75, endPoint x: 1057, endPoint y: 70, distance: 383.0
click at [1046, 70] on div "Leads Entrantes Solicitudes: 0 0 0 0 0 0 0 0 0 Nueva consulta 0 Clientes potenc…" at bounding box center [764, 351] width 1607 height 598
click at [1411, 69] on span "Pedido enviado" at bounding box center [1415, 71] width 95 height 12
drag, startPoint x: 1124, startPoint y: 85, endPoint x: 1498, endPoint y: 86, distance: 374.0
click at [1506, 82] on div "Leads Entrantes Solicitudes: 0 0 0 0 0 0 0 0 0 Nueva consulta 0 Clientes potenc…" at bounding box center [764, 351] width 1607 height 598
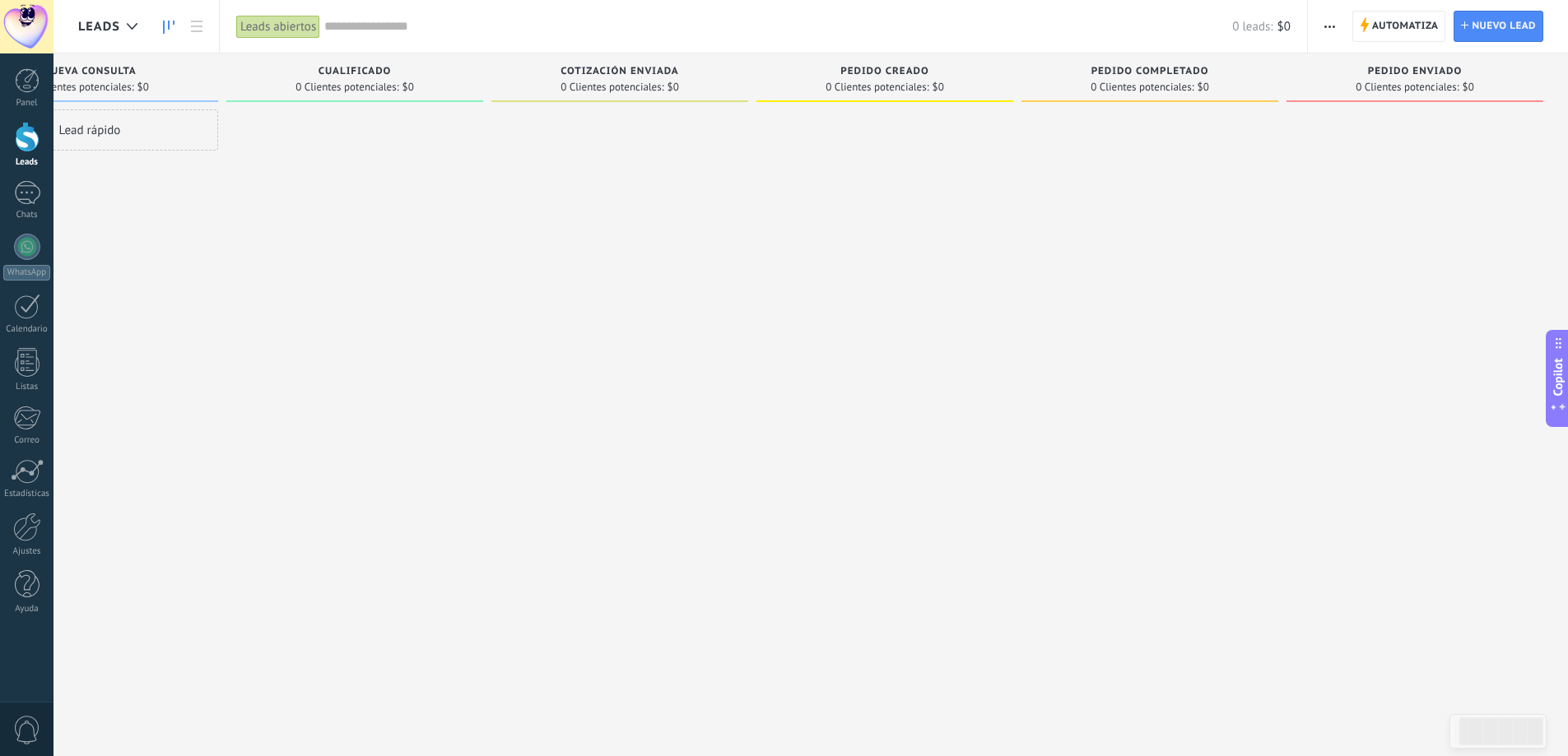
drag, startPoint x: 1377, startPoint y: 106, endPoint x: 1365, endPoint y: 192, distance: 86.8
click at [1376, 110] on div "Pedido enviado 0 Clientes potenciales: $0" at bounding box center [1427, 351] width 281 height 598
drag, startPoint x: 1295, startPoint y: 156, endPoint x: 1232, endPoint y: 127, distance: 69.4
click at [1295, 154] on div at bounding box center [1415, 379] width 257 height 542
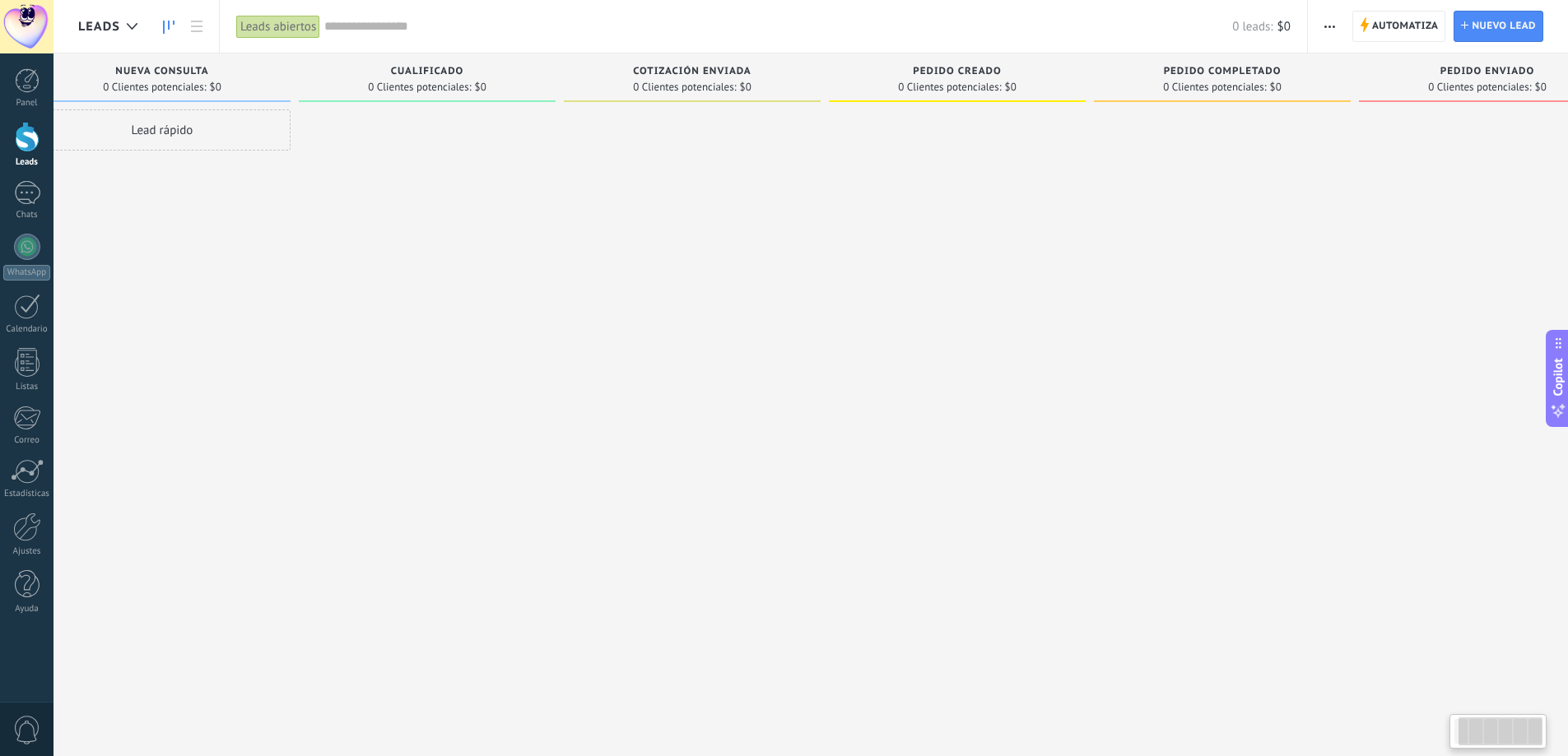
scroll to position [0, 0]
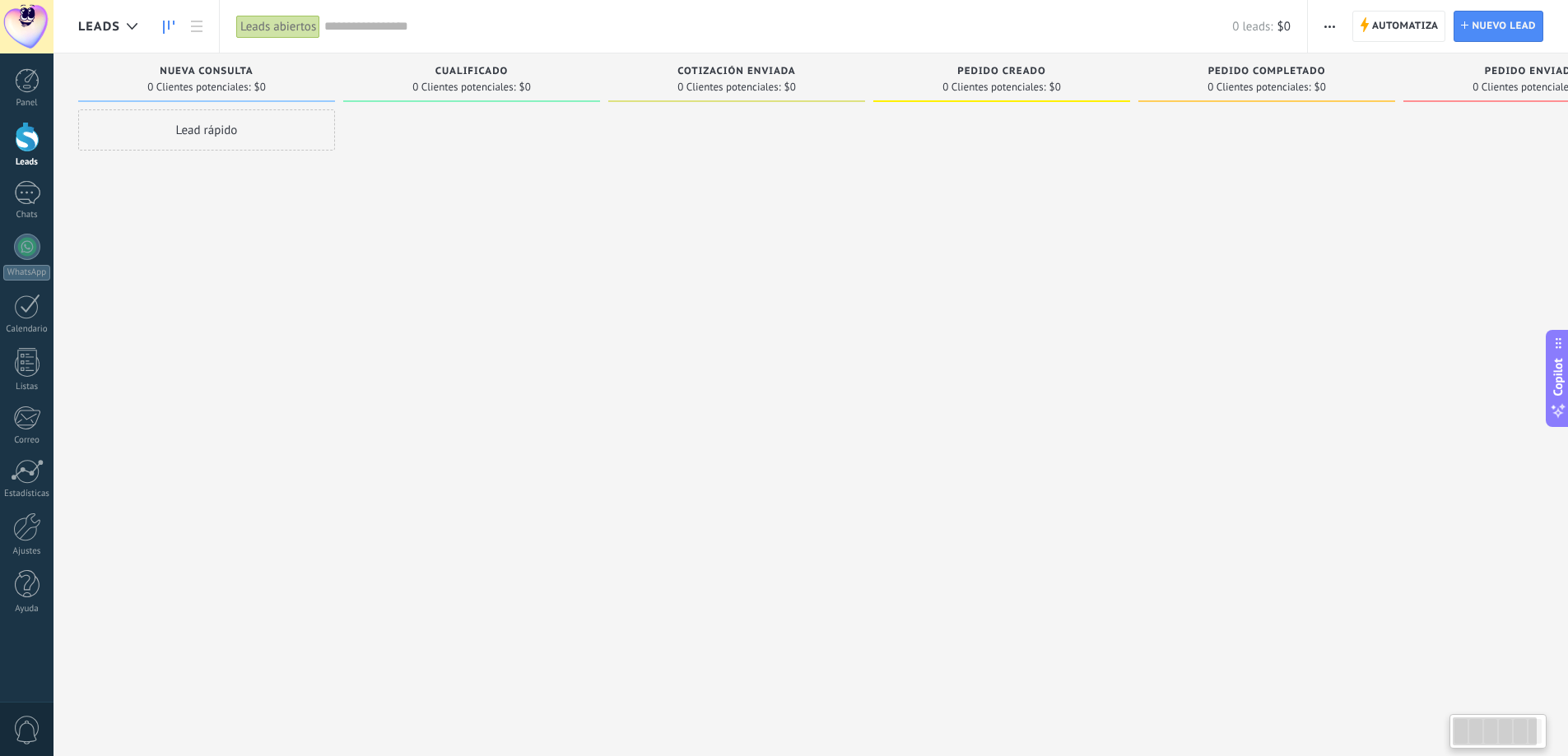
drag, startPoint x: 451, startPoint y: 62, endPoint x: 888, endPoint y: 59, distance: 437.0
click at [888, 59] on div "Leads Entrantes Solicitudes: 0 0 0 0 0 0 0 0 0 Nueva consulta 0 Clientes potenc…" at bounding box center [881, 351] width 1607 height 598
click at [198, 21] on use at bounding box center [197, 26] width 12 height 12
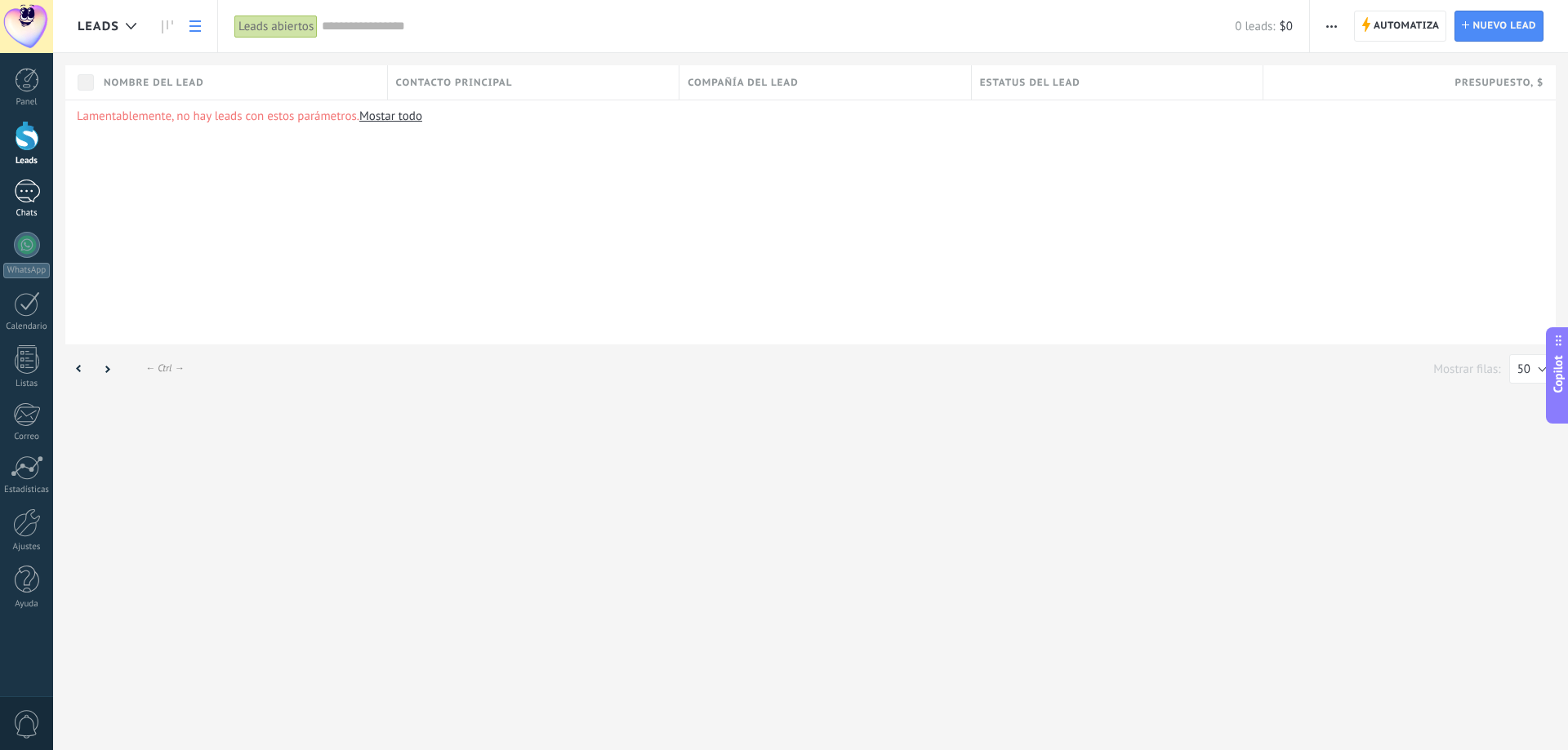
drag, startPoint x: 18, startPoint y: 206, endPoint x: 26, endPoint y: 212, distance: 10.0
click at [19, 206] on link "Chats" at bounding box center [26, 198] width 53 height 39
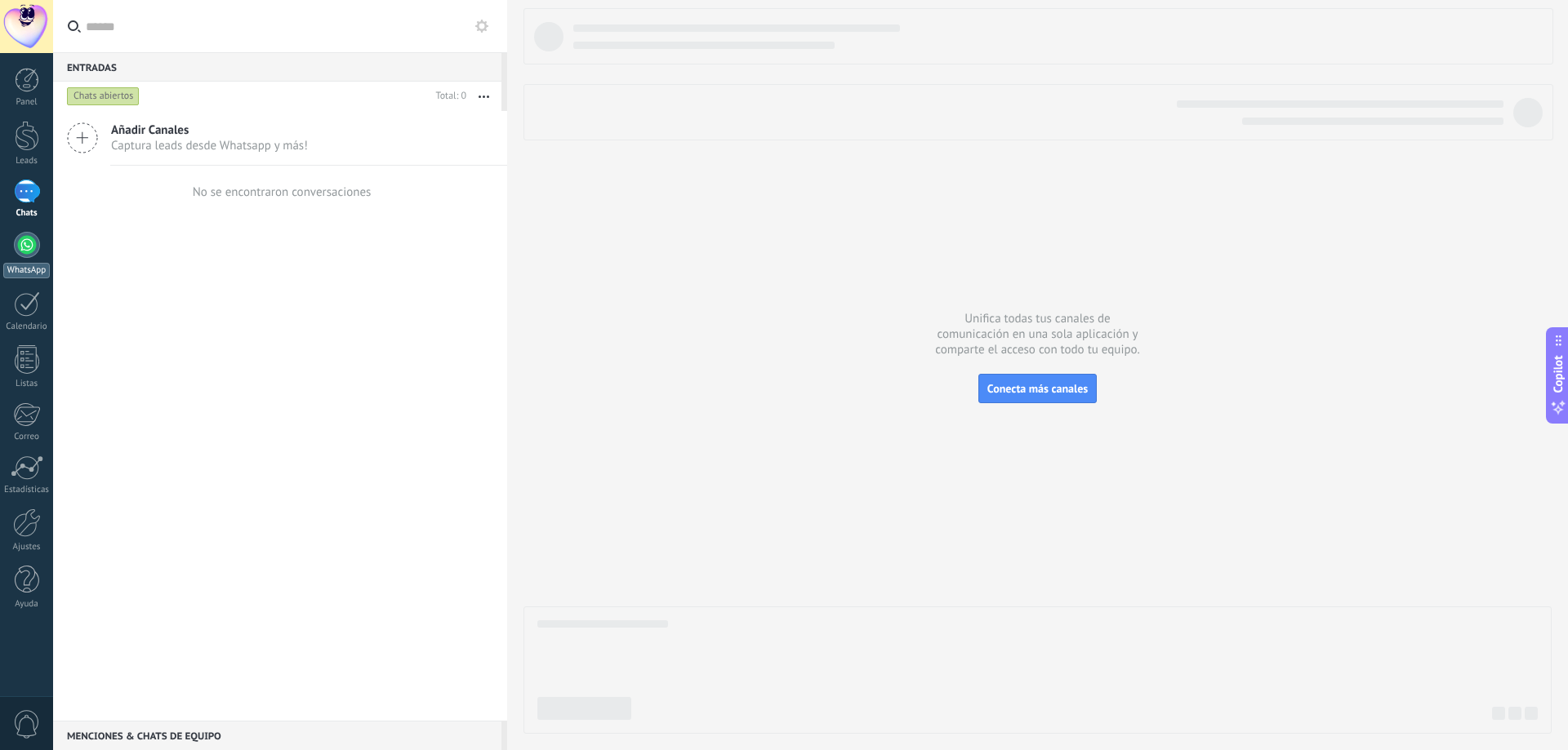
click at [24, 254] on div at bounding box center [26, 244] width 26 height 26
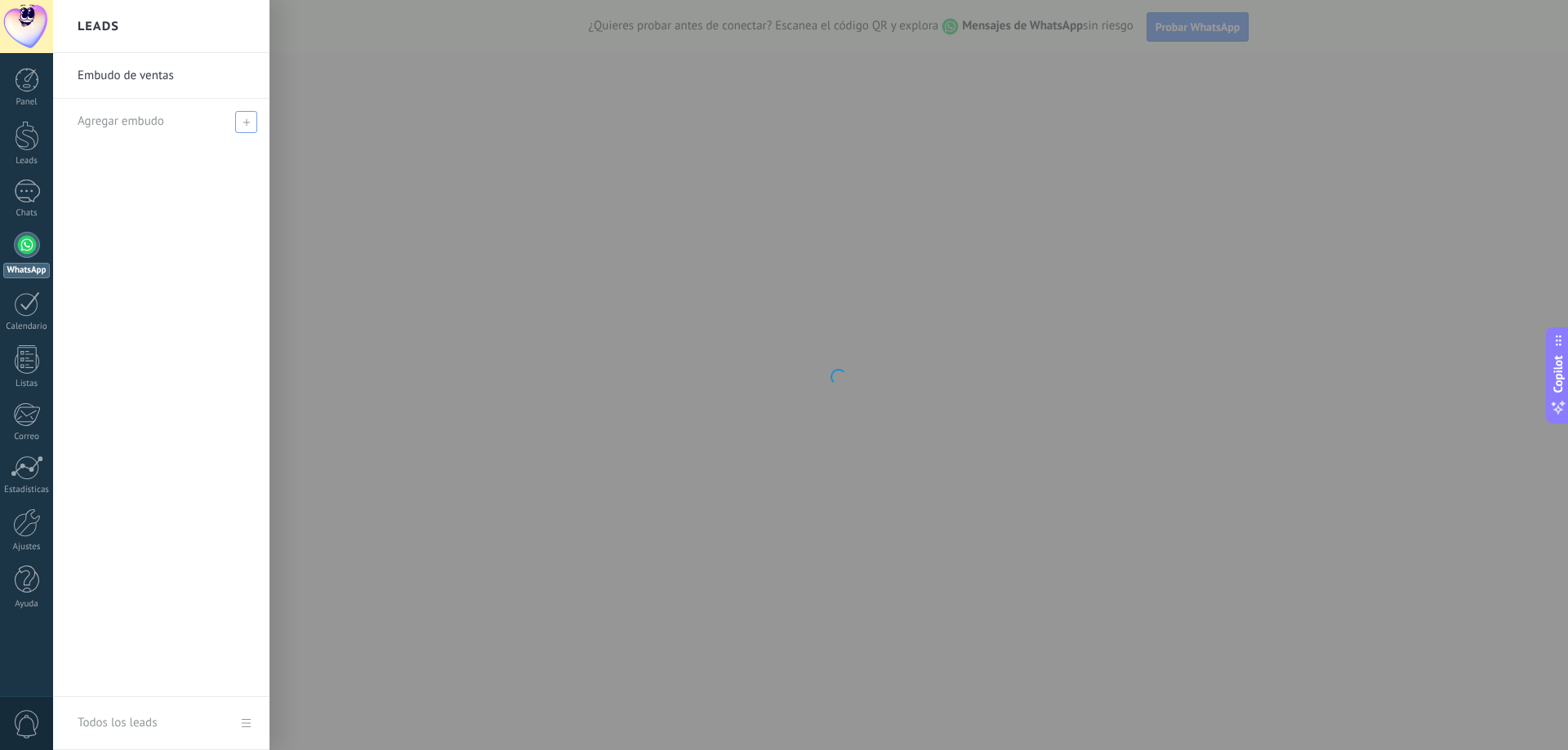
click at [239, 126] on span at bounding box center [245, 122] width 22 height 22
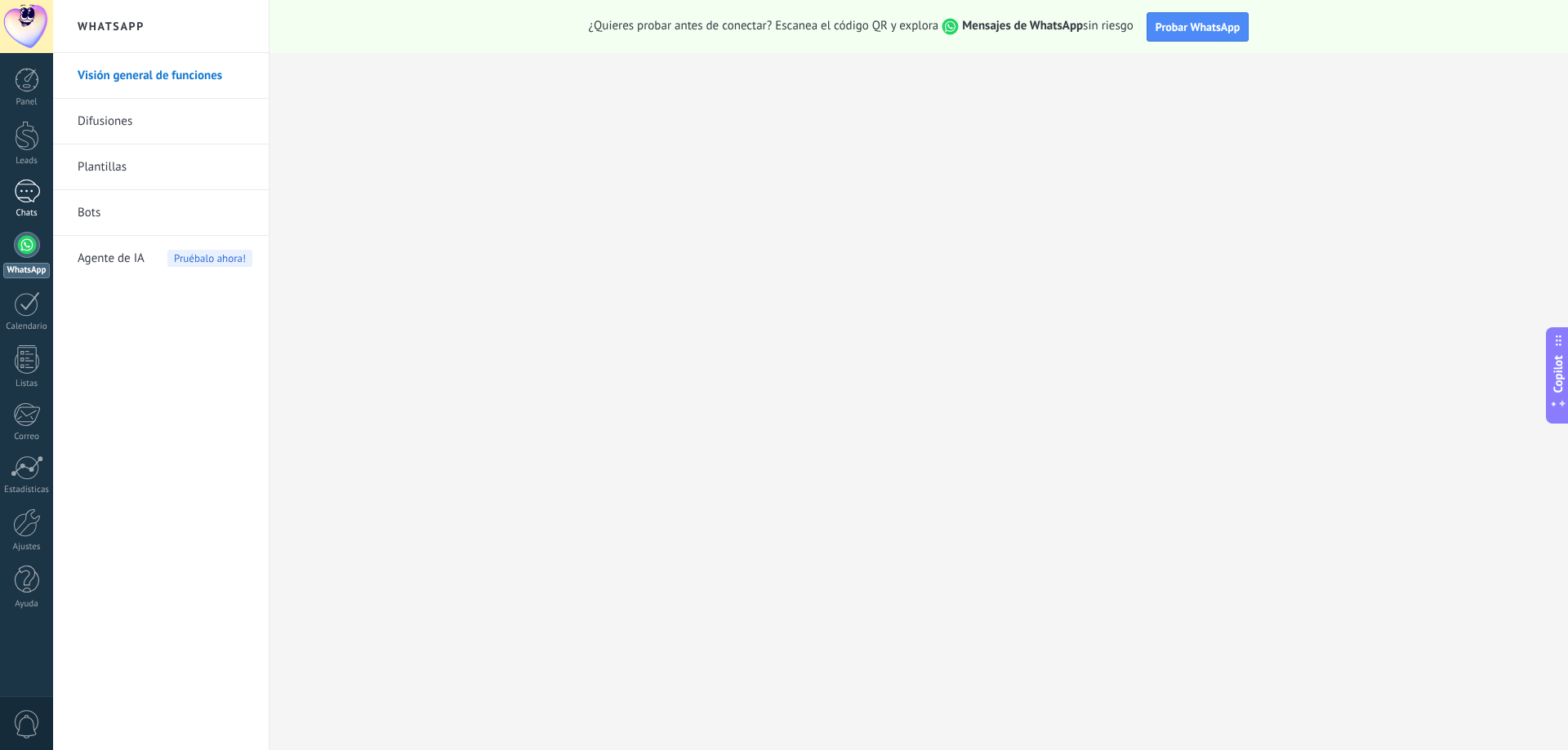
click at [31, 182] on div at bounding box center [26, 191] width 26 height 24
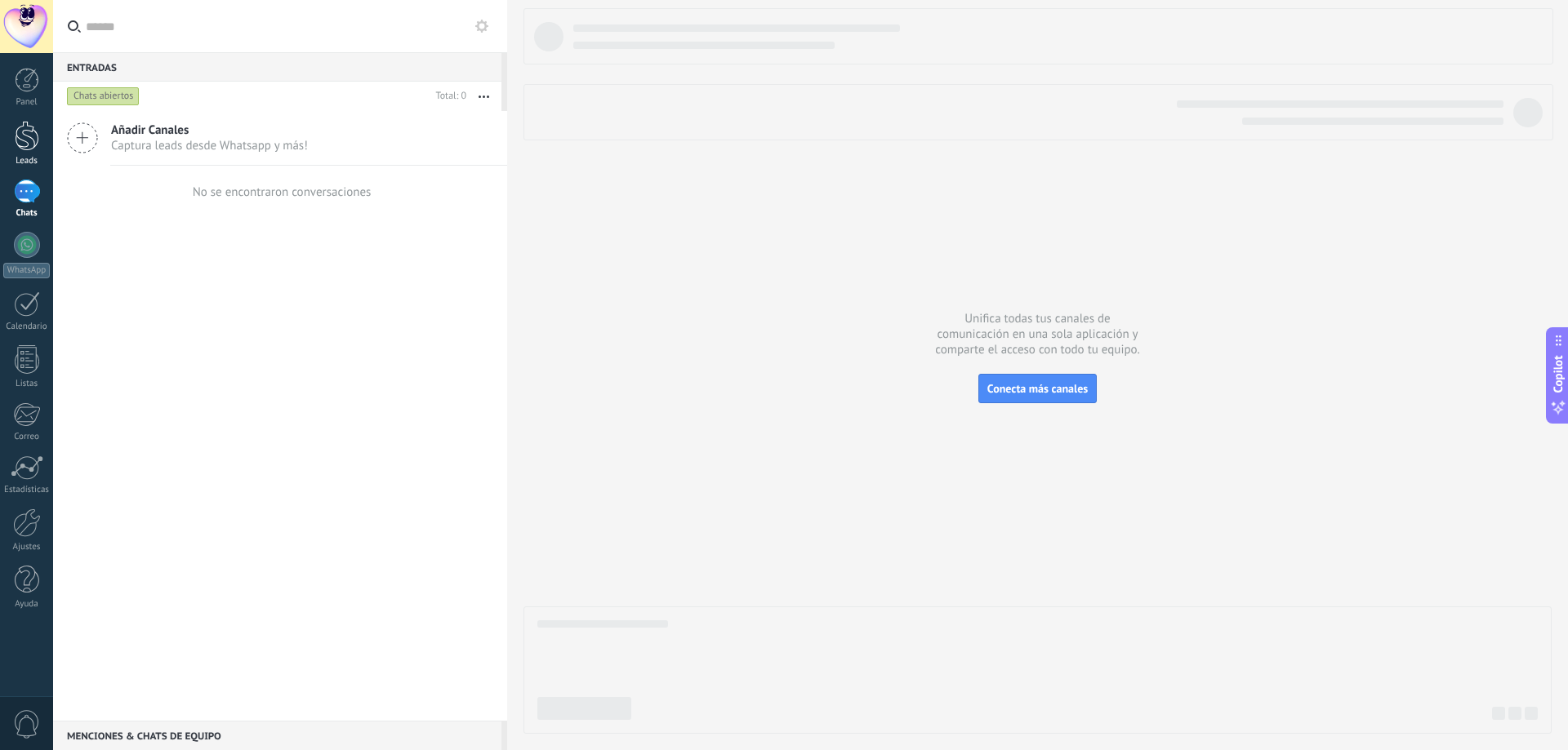
click at [25, 156] on div "Leads" at bounding box center [26, 161] width 47 height 11
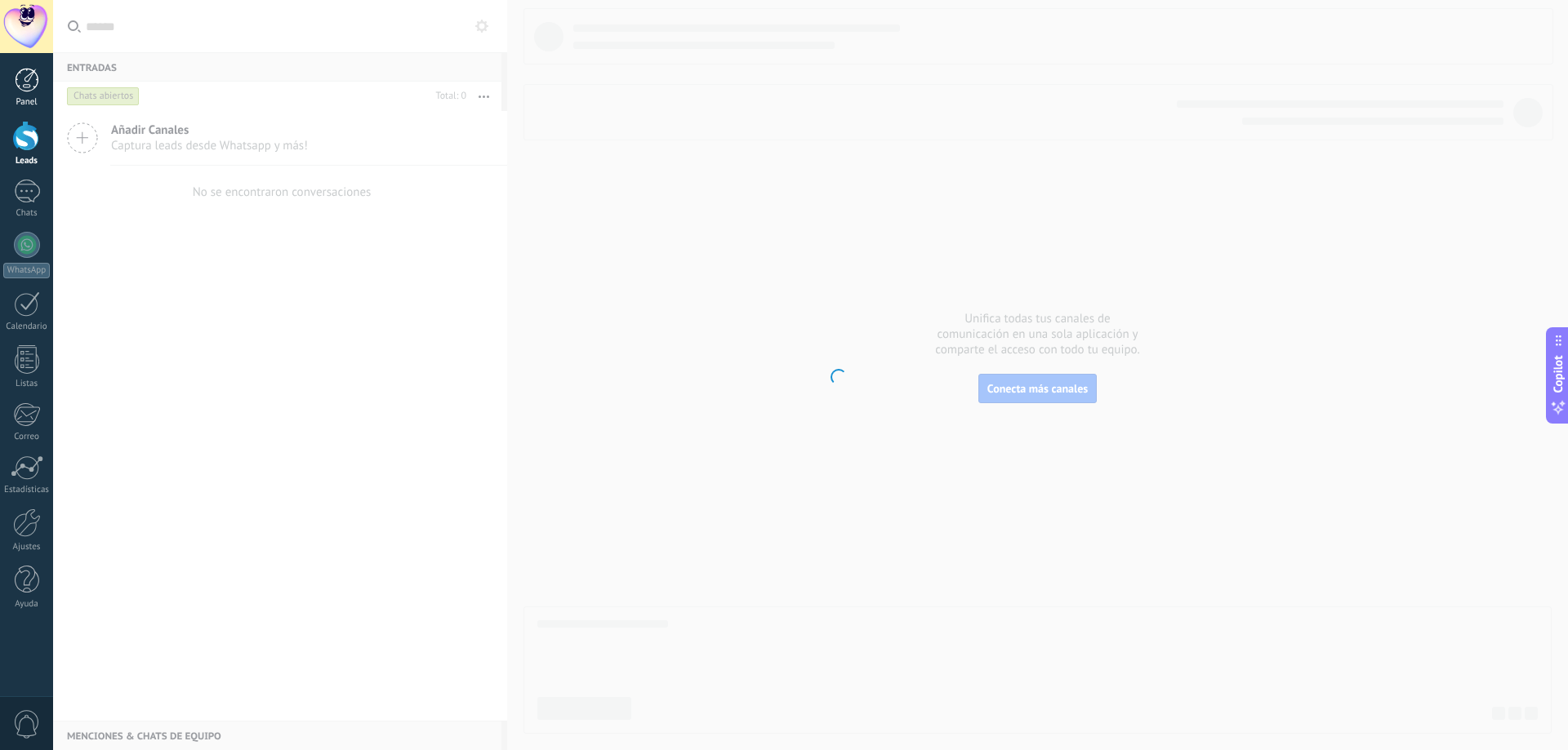
click at [26, 87] on div at bounding box center [27, 80] width 25 height 25
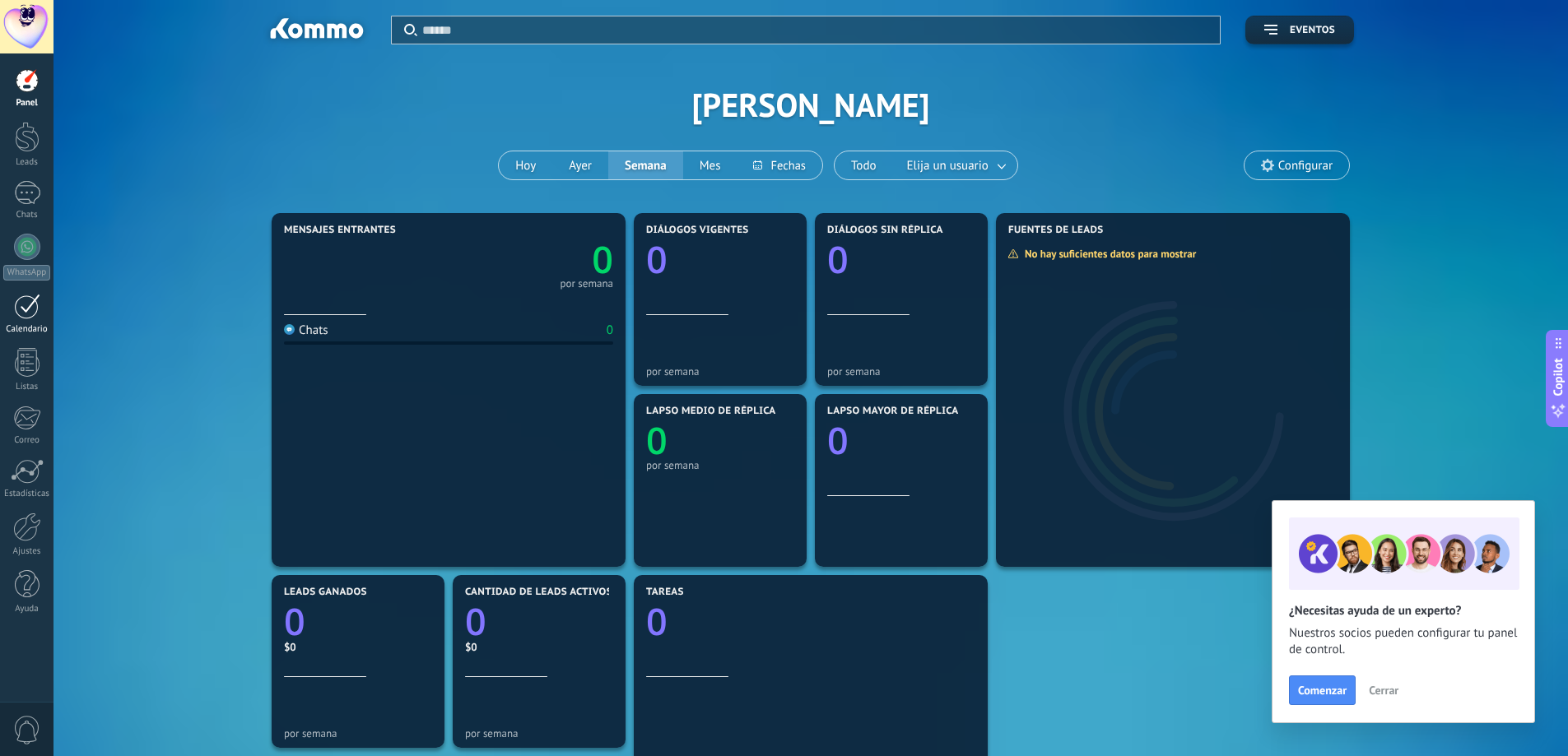
click at [39, 321] on link "Calendario" at bounding box center [26, 314] width 53 height 42
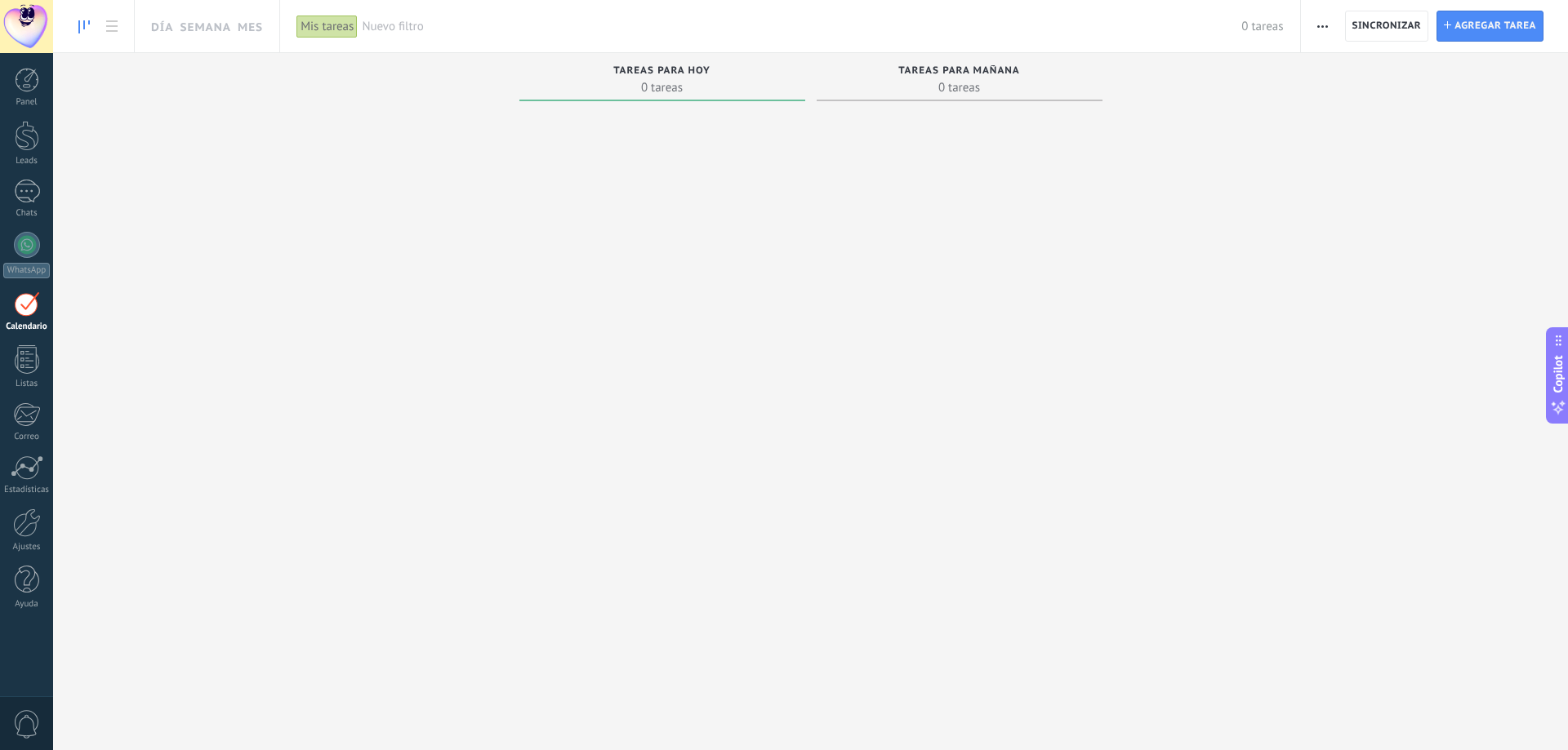
click at [683, 668] on div at bounding box center [662, 408] width 286 height 602
click at [29, 362] on div at bounding box center [27, 359] width 25 height 29
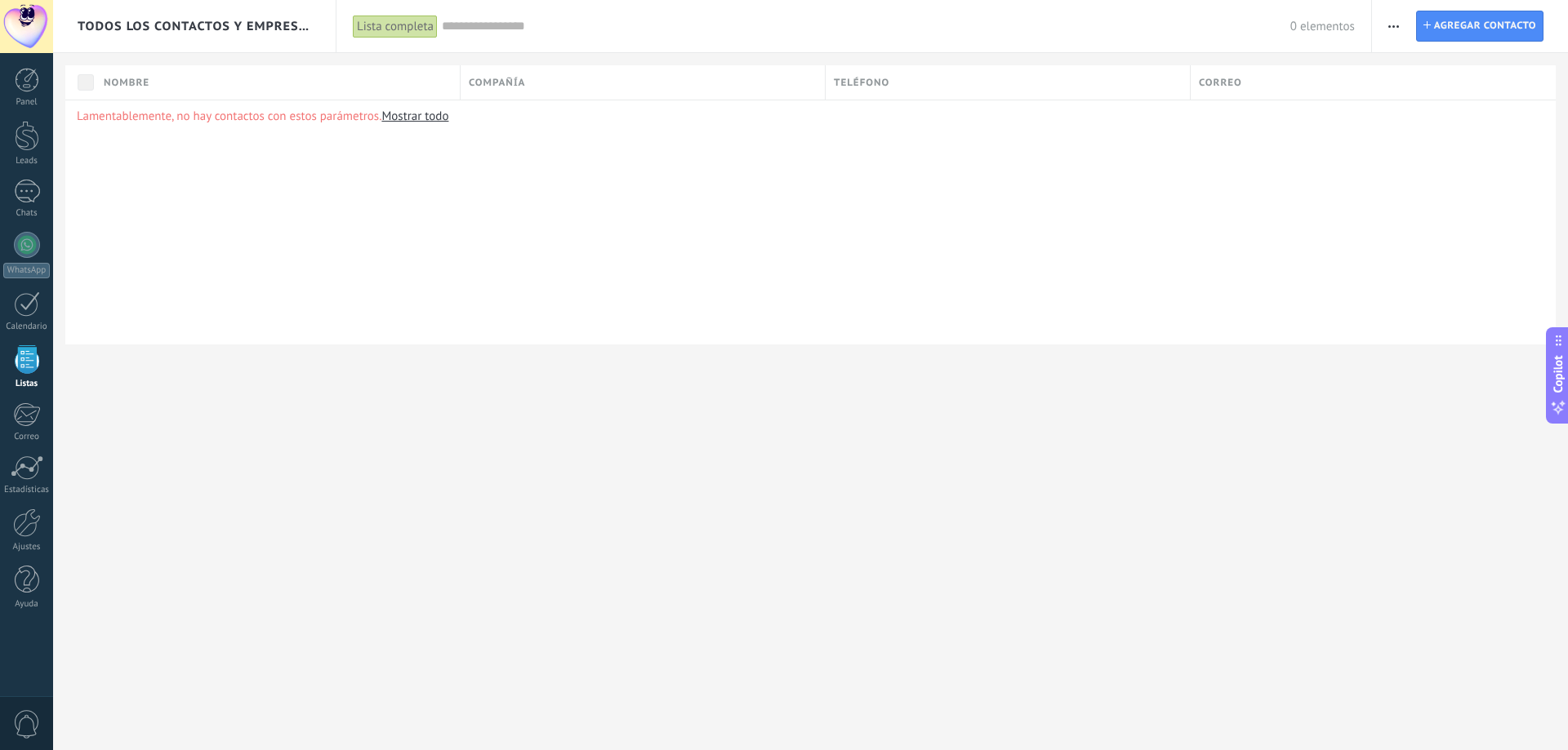
click at [37, 453] on div "Panel Leads Chats WhatsApp Clientes" at bounding box center [26, 347] width 53 height 558
click at [34, 472] on div at bounding box center [27, 468] width 33 height 25
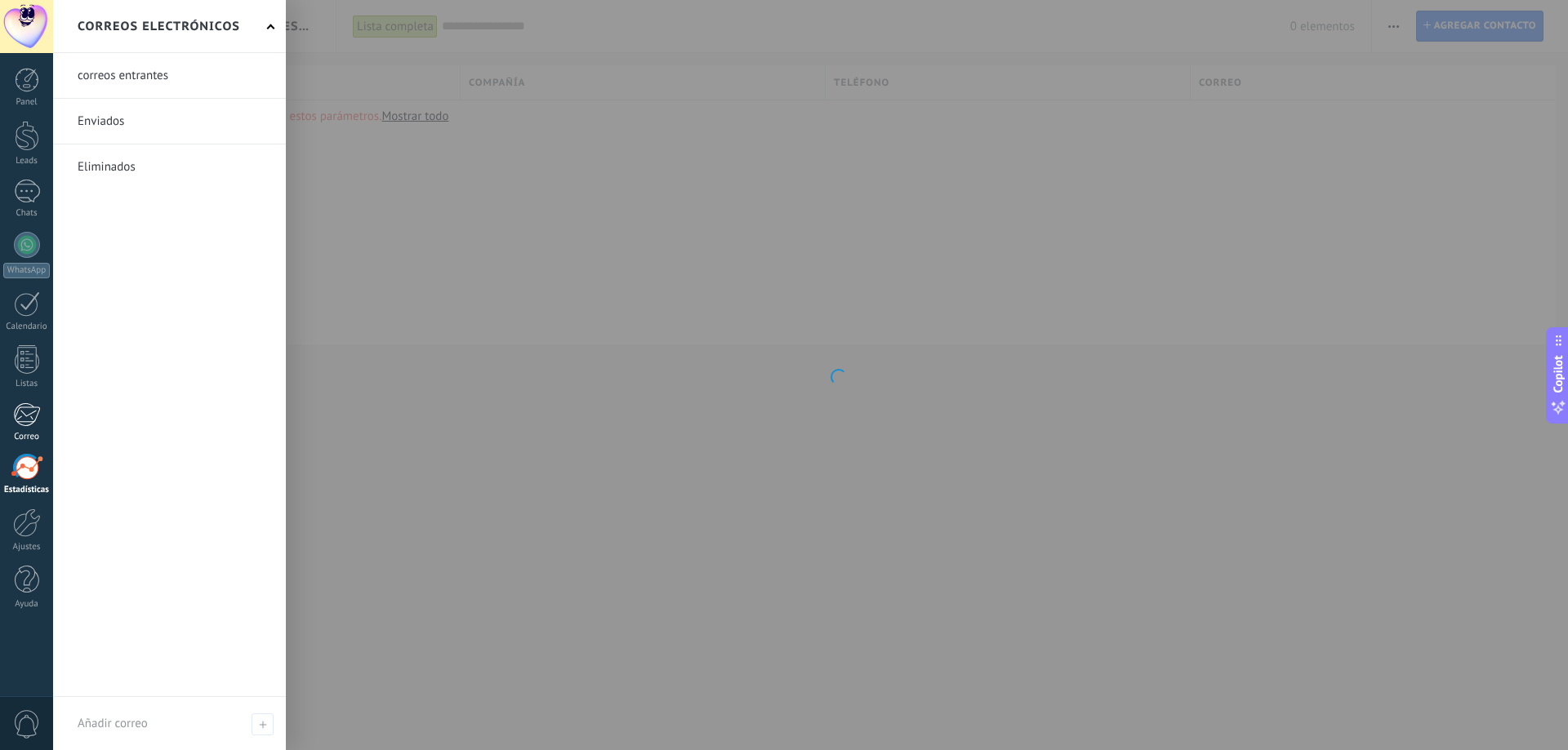
click at [39, 408] on div at bounding box center [27, 415] width 27 height 25
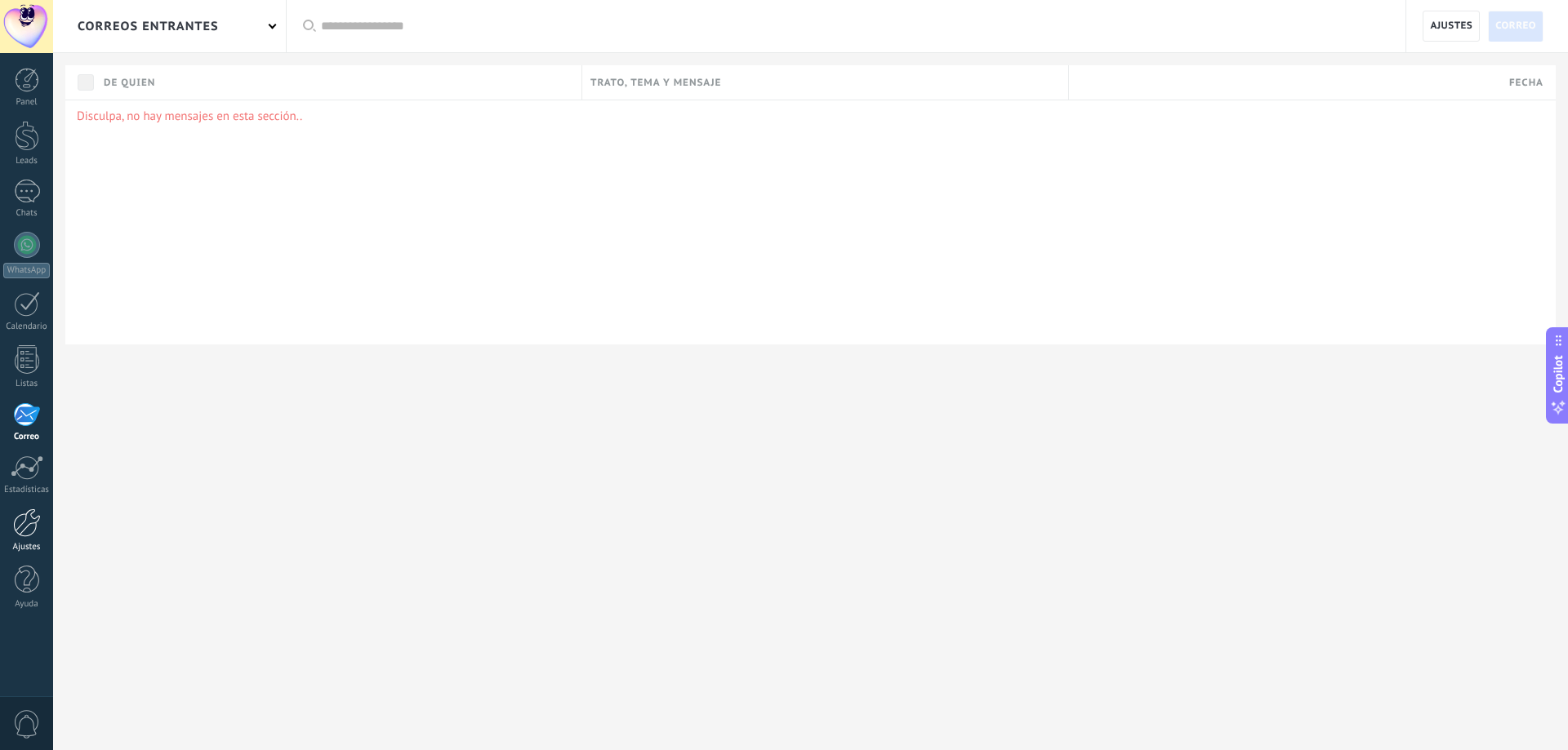
click at [34, 532] on div at bounding box center [27, 523] width 28 height 29
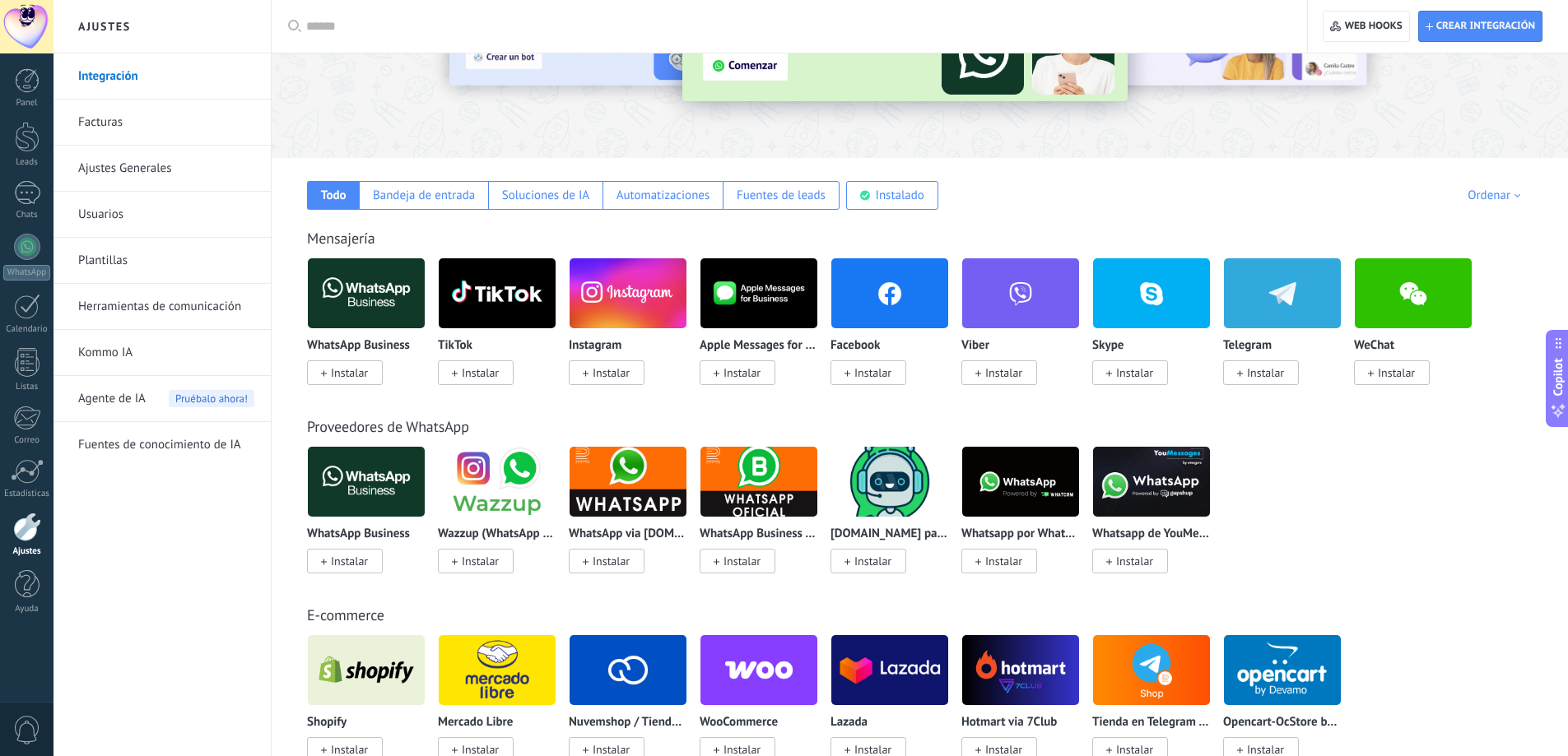
scroll to position [164, 0]
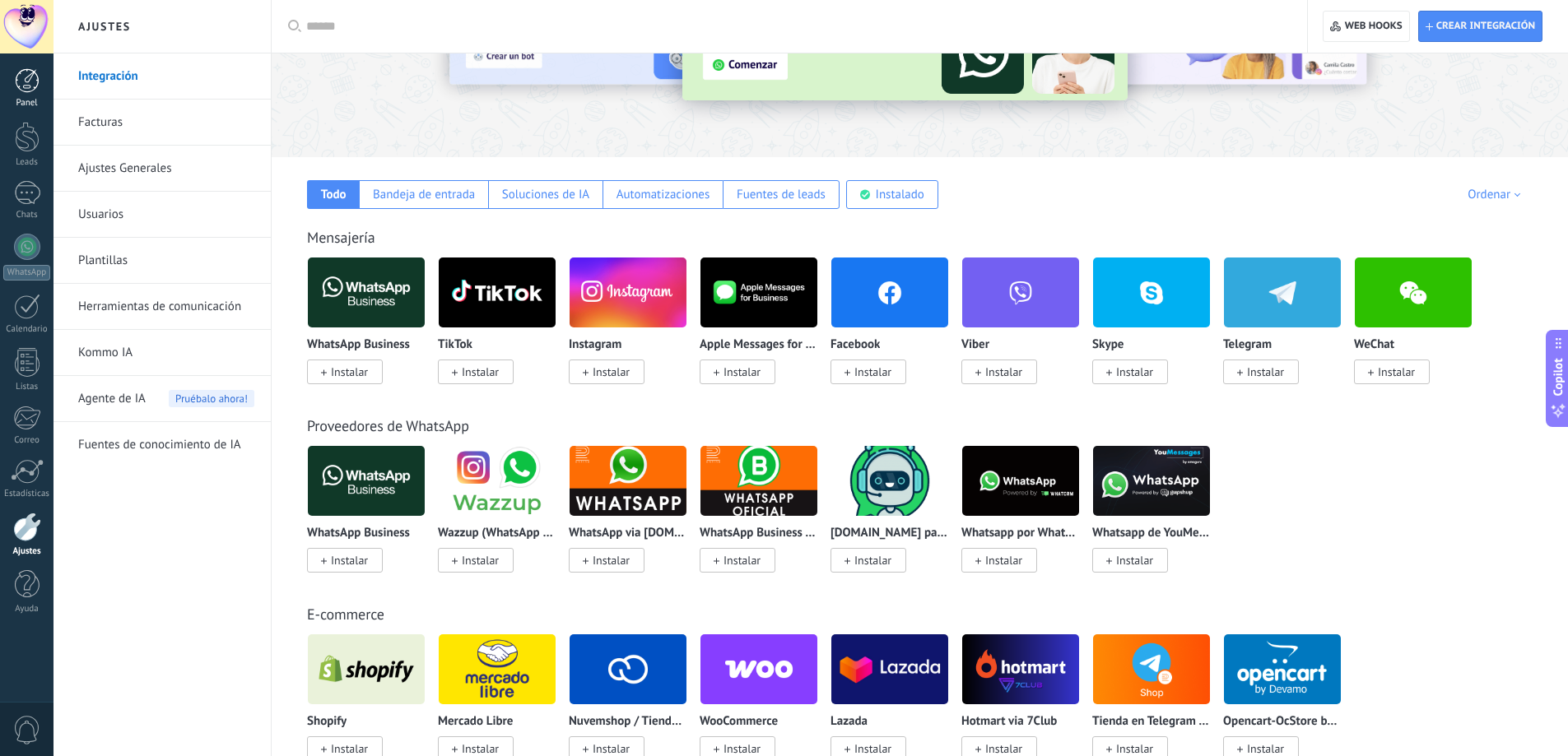
click at [30, 76] on div at bounding box center [27, 81] width 25 height 25
